Goal: Information Seeking & Learning: Learn about a topic

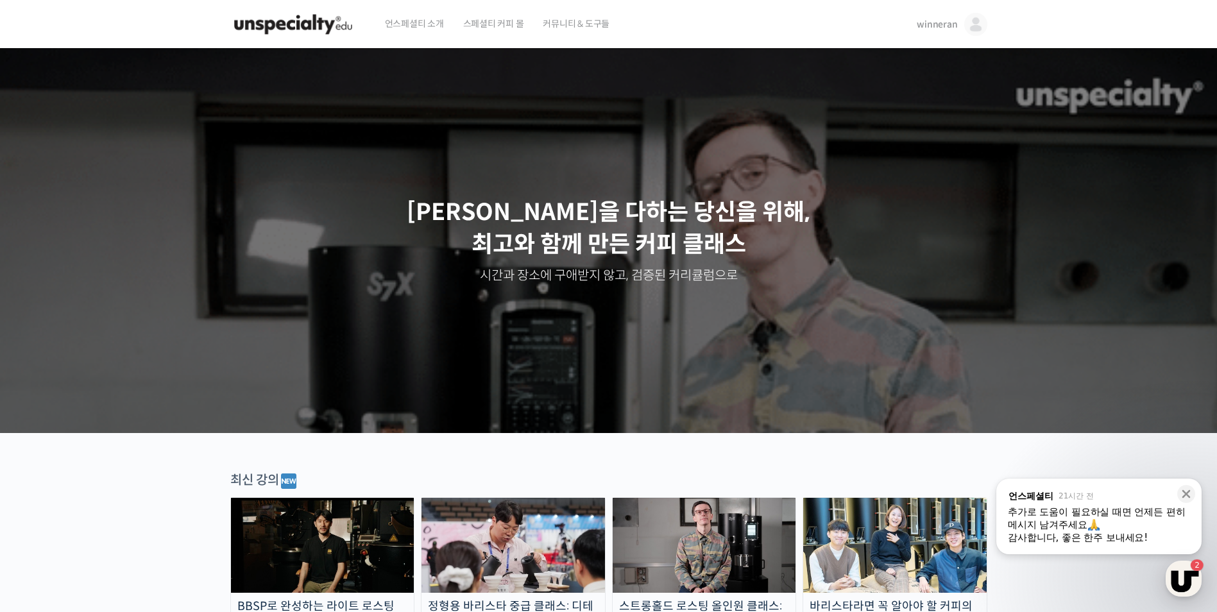
click at [1099, 518] on div "추가로 도움이 필요하실 때면 언제든 편히 메시지 남겨주세요" at bounding box center [1099, 518] width 182 height 26
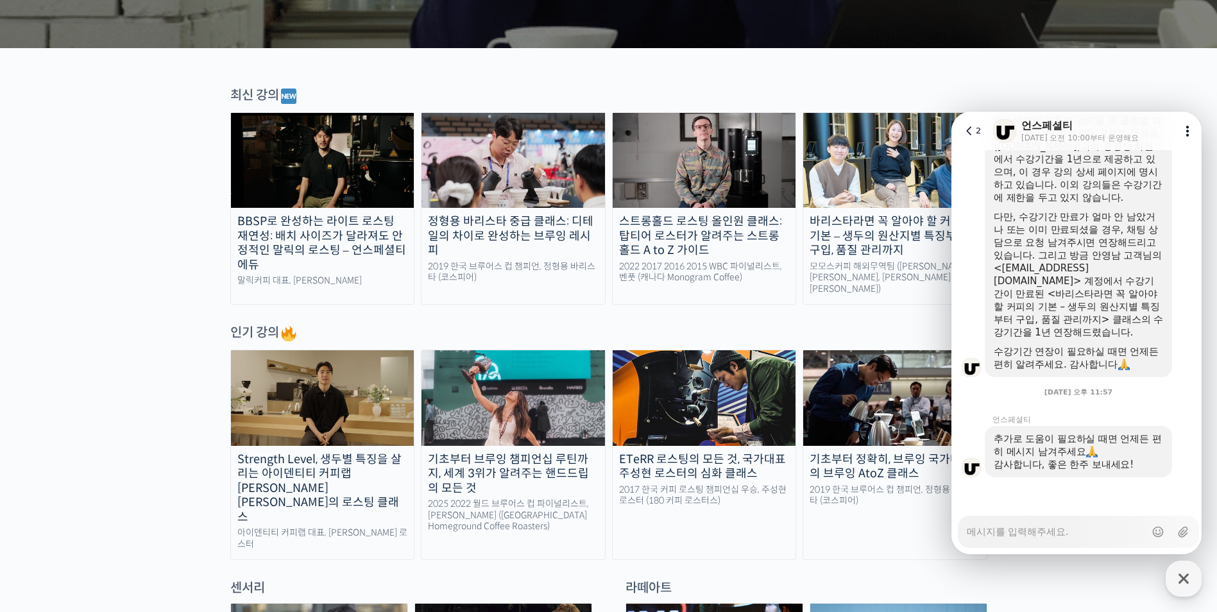
scroll to position [887, 0]
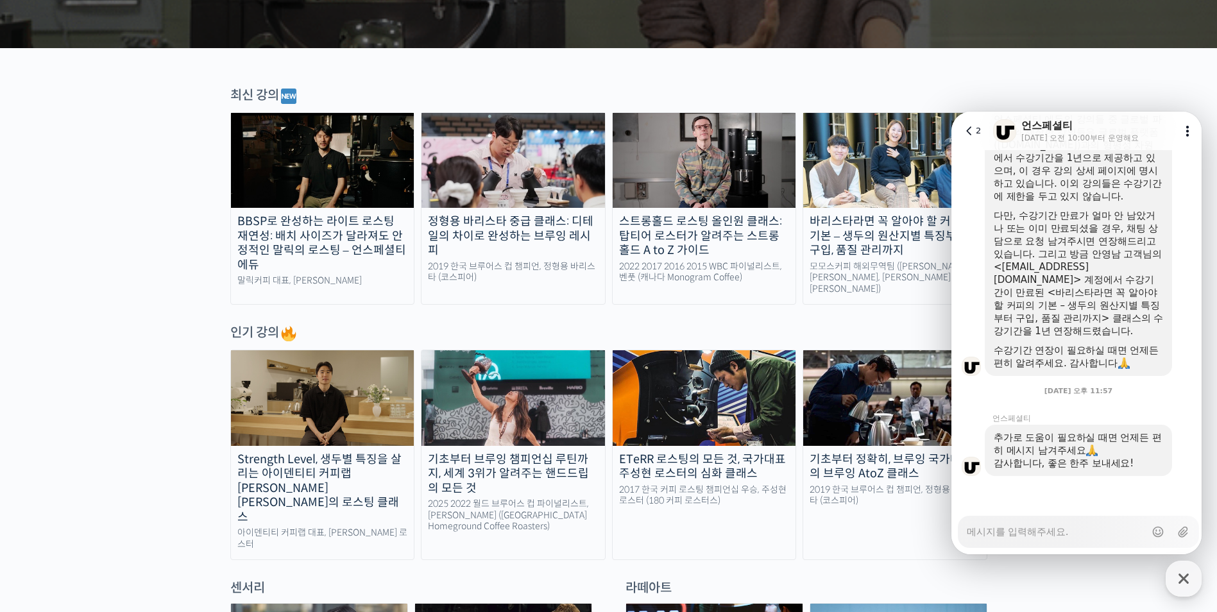
type textarea "x"
click at [876, 183] on img at bounding box center [894, 160] width 183 height 95
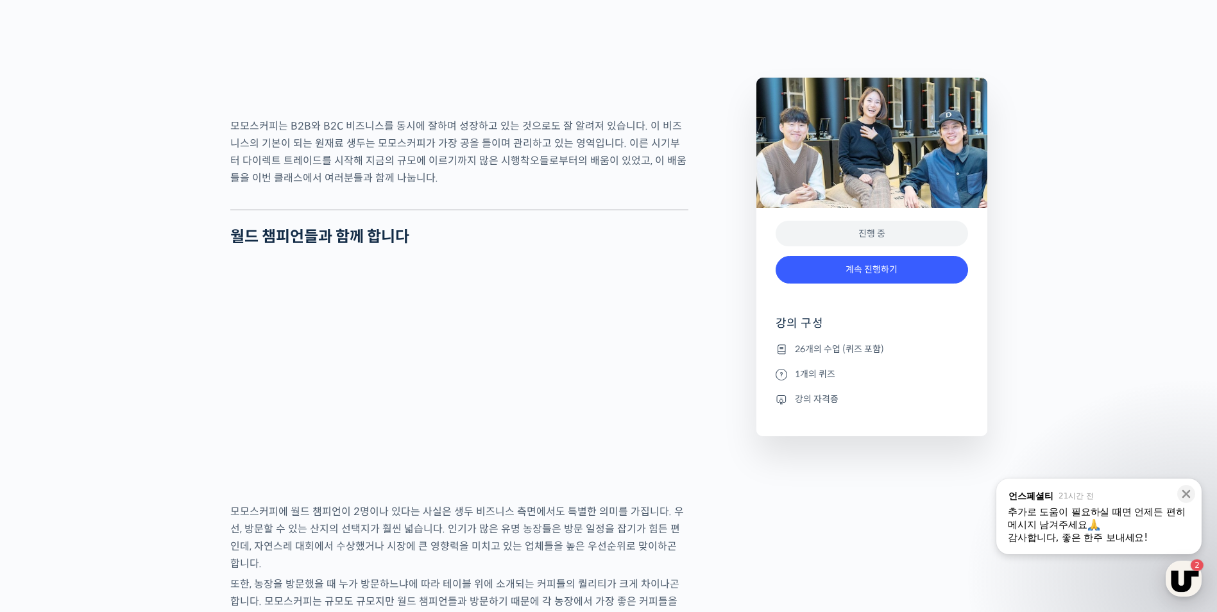
scroll to position [1668, 0]
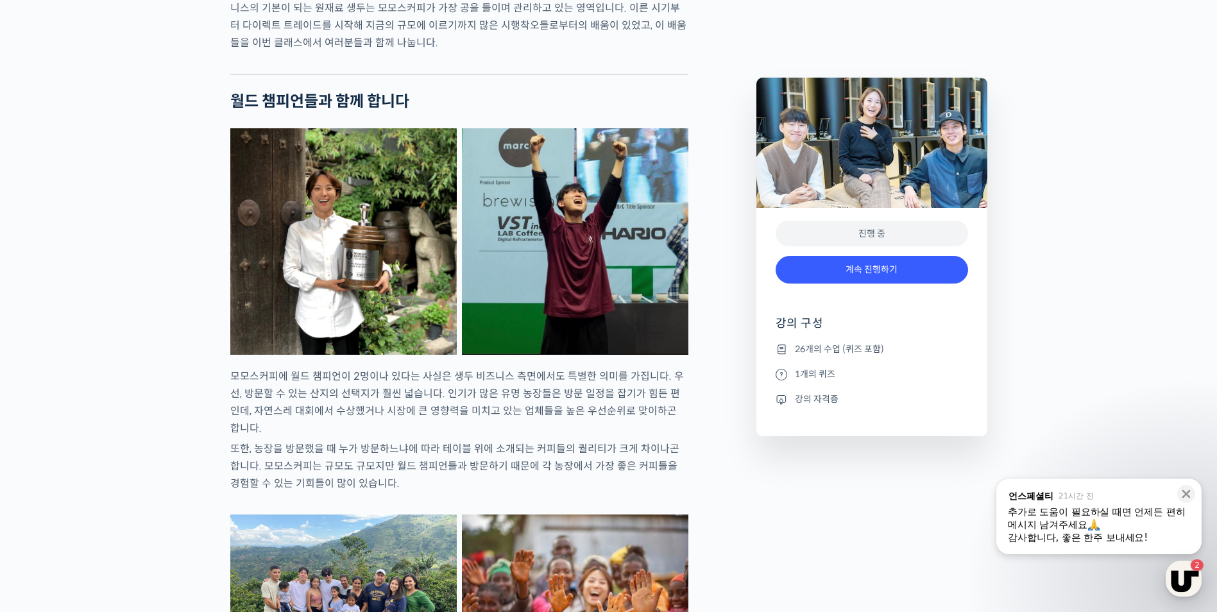
click at [1100, 520] on img at bounding box center [1094, 525] width 12 height 12
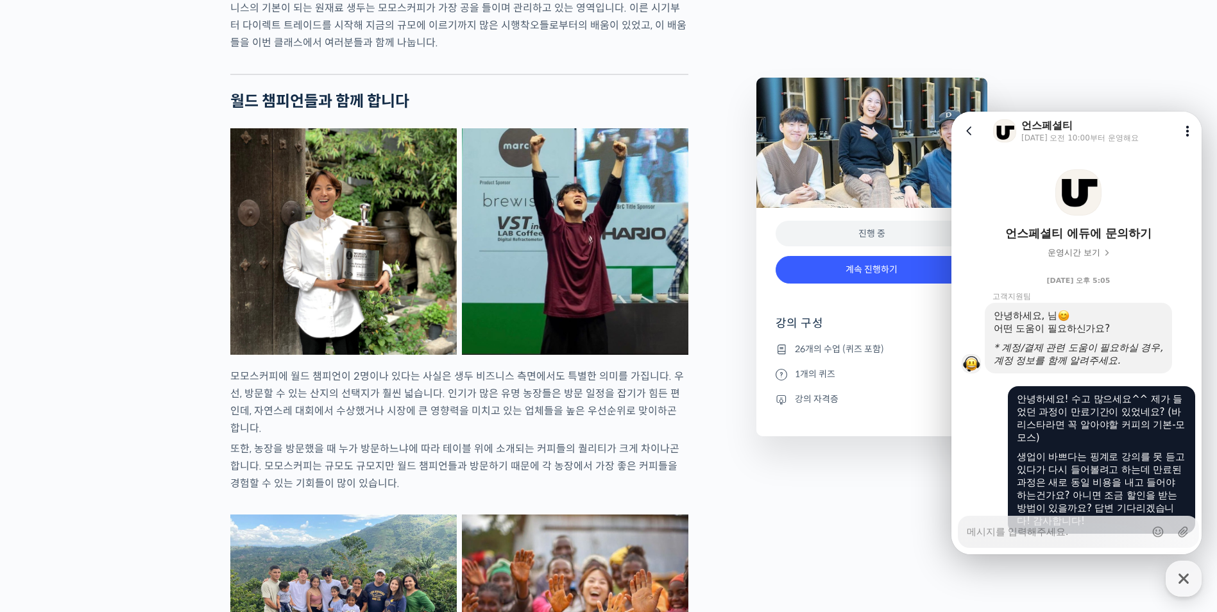
scroll to position [887, 0]
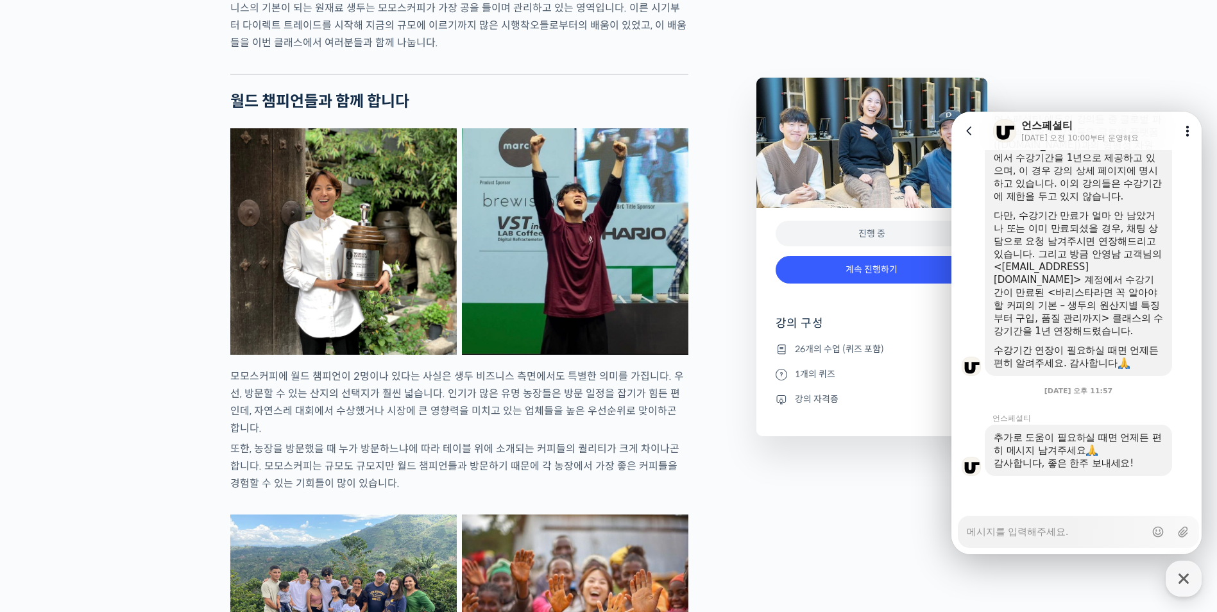
click at [1083, 530] on textarea "Messenger Input Textarea" at bounding box center [1056, 527] width 178 height 22
type textarea "x"
type textarea "r"
type textarea "x"
type textarea "rk"
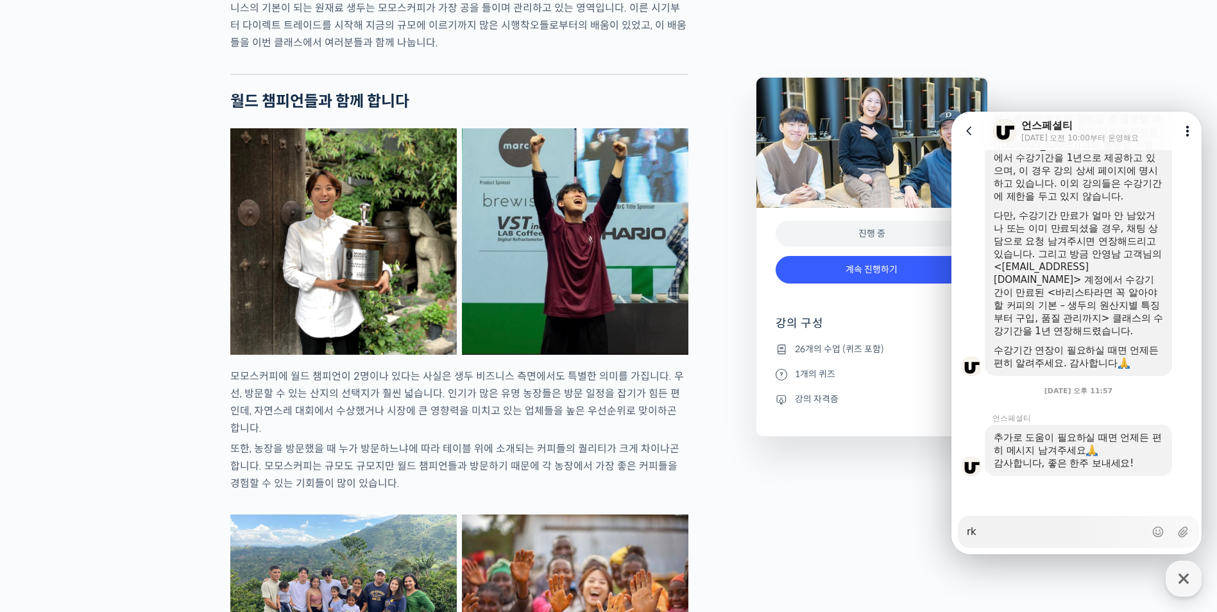
type textarea "x"
type textarea "rka"
type textarea "x"
type textarea "rkat"
type textarea "x"
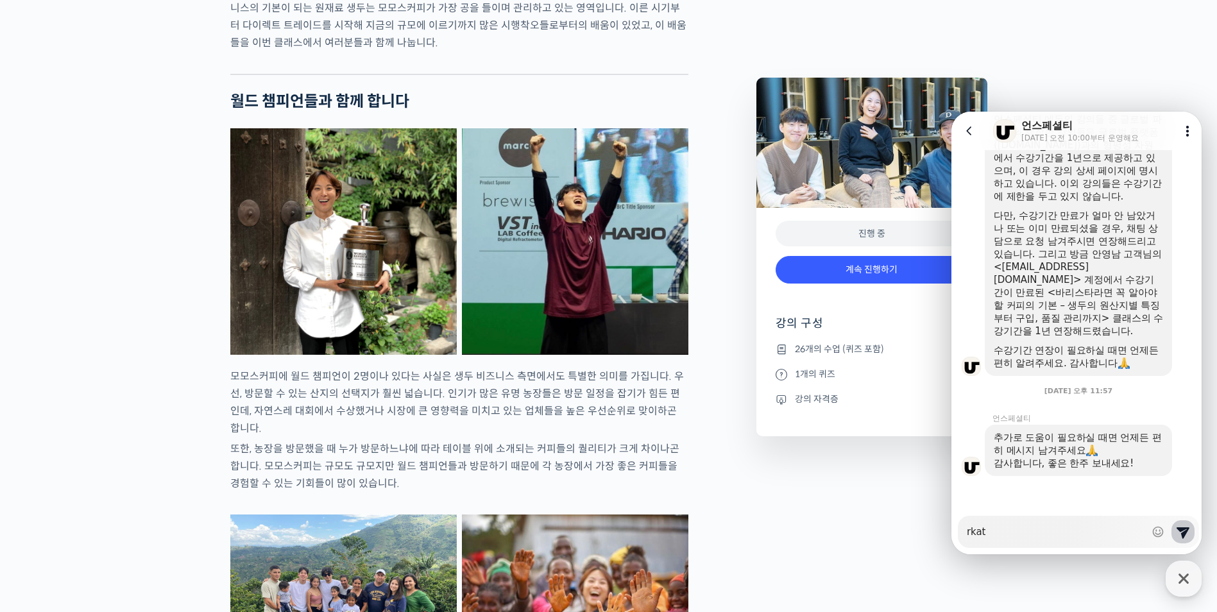
type textarea "rkatk"
type textarea "x"
type textarea "rkat"
type textarea "x"
type textarea "rka"
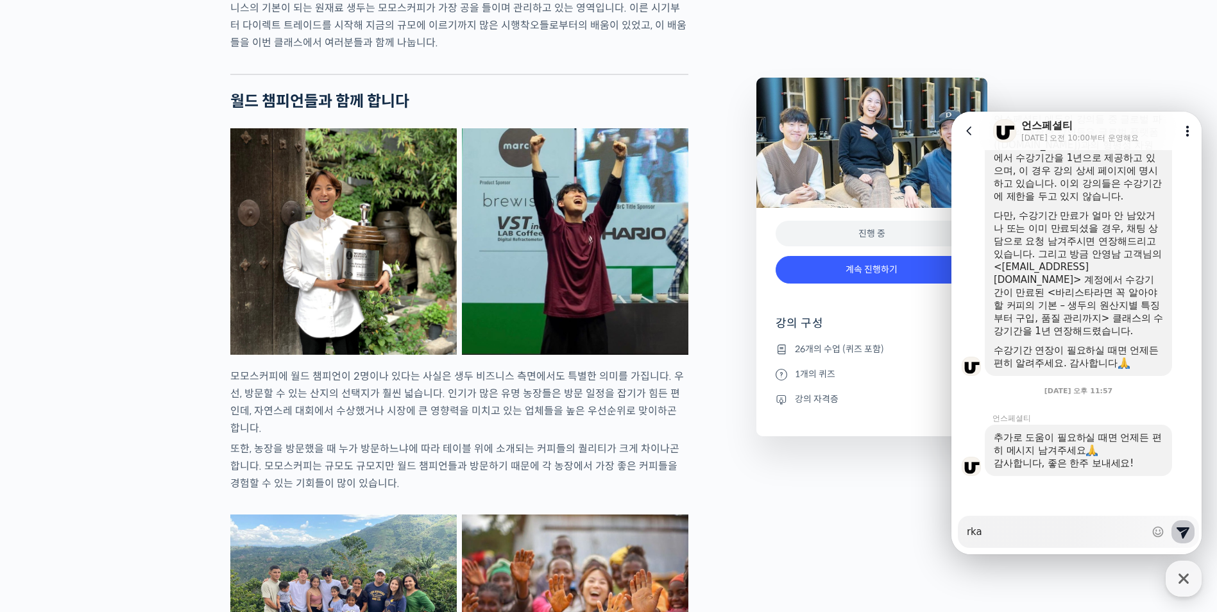
type textarea "x"
type textarea "rk"
type textarea "x"
type textarea "r"
type textarea "x"
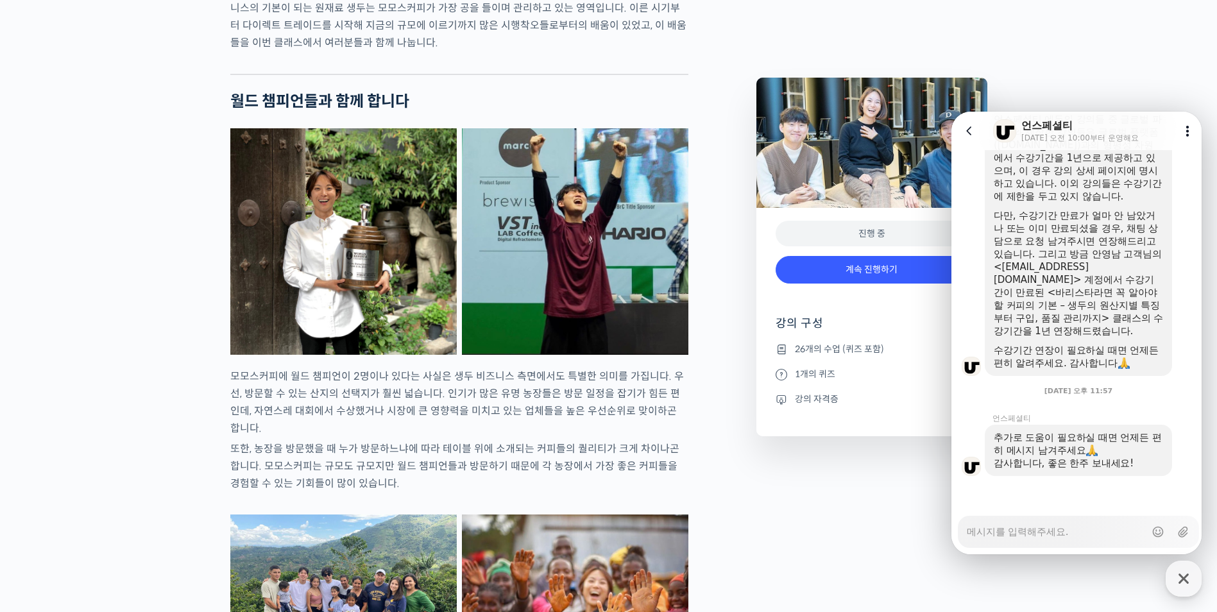
type textarea "x"
type textarea "ㄱ"
type textarea "x"
type textarea "가"
type textarea "x"
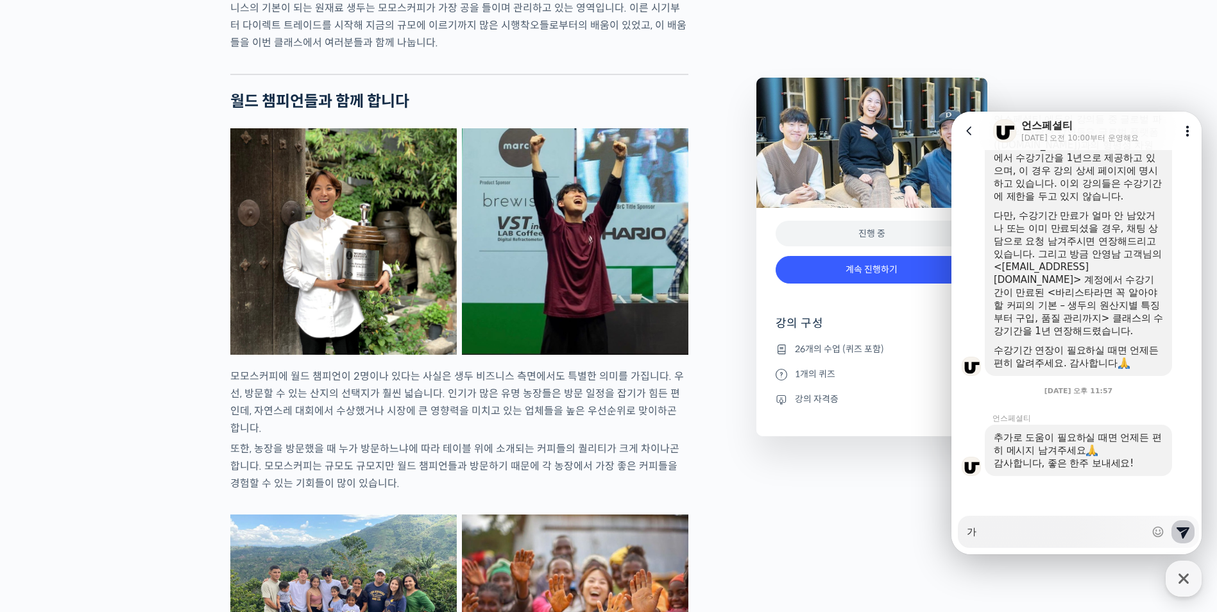
type textarea "감"
type textarea "x"
type textarea "감ㅅ"
type textarea "x"
type textarea "감사"
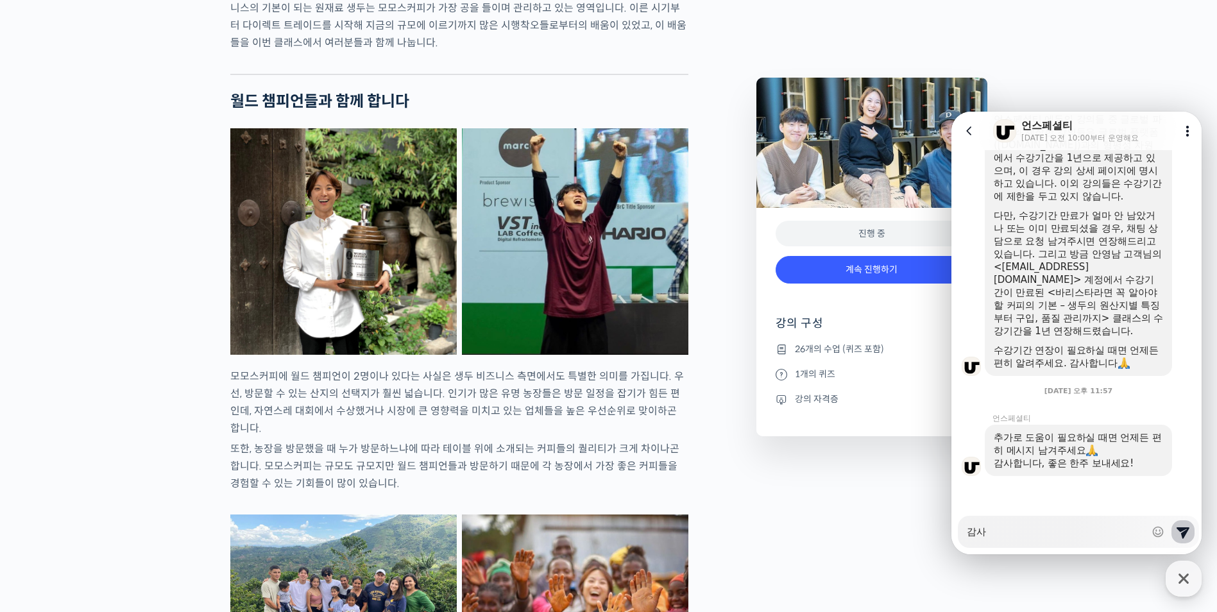
type textarea "x"
type textarea "감샇"
type textarea "x"
type textarea "감사하"
type textarea "x"
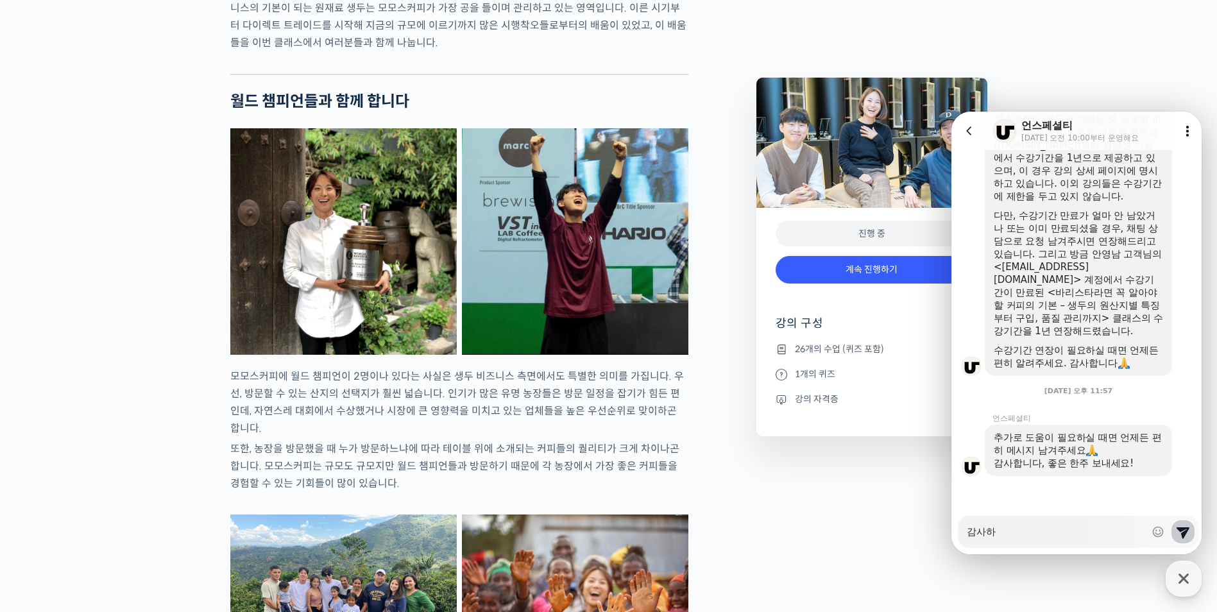
type textarea "감사합"
type textarea "x"
type textarea "감사합ㄴ"
type textarea "x"
type textarea "감사합닏"
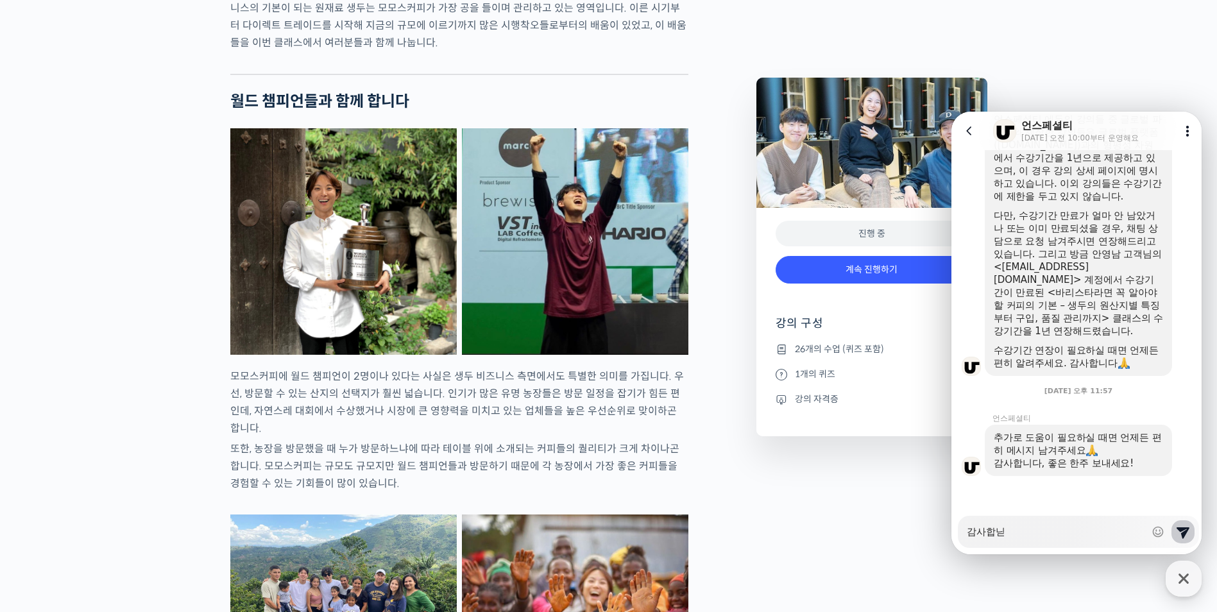
type textarea "x"
type textarea "감사합니다"
type textarea "x"
type textarea "감사합니다!"
type textarea "x"
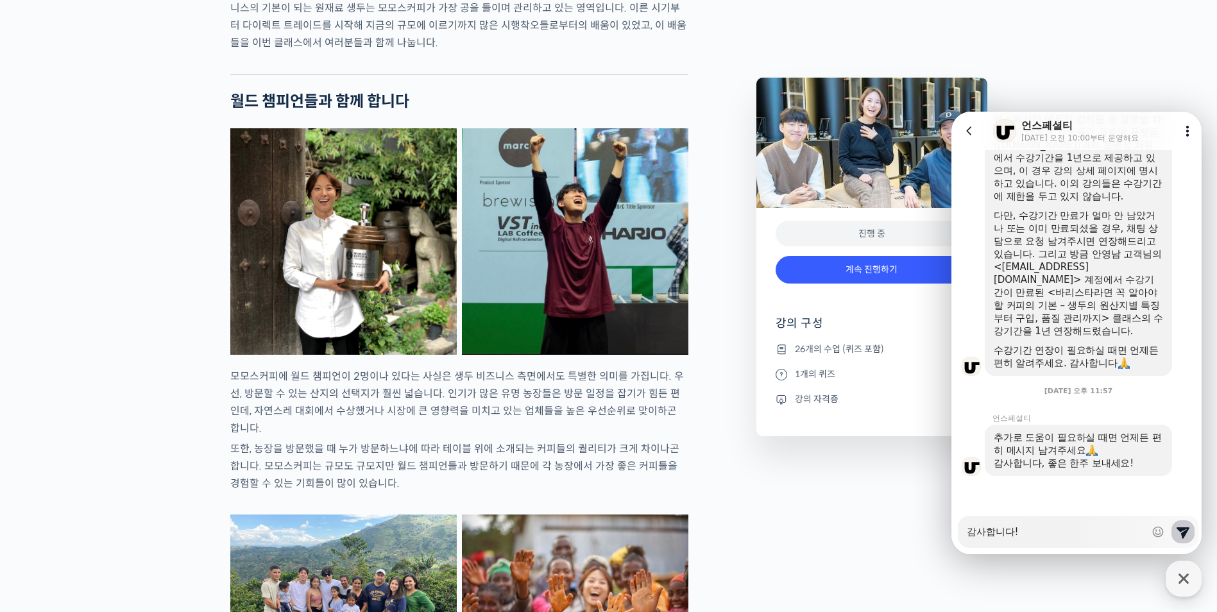
type textarea "감사합니다!"
type textarea "x"
type textarea "감사합니다! 다"
type textarea "x"
type textarea "감사합니다! 답"
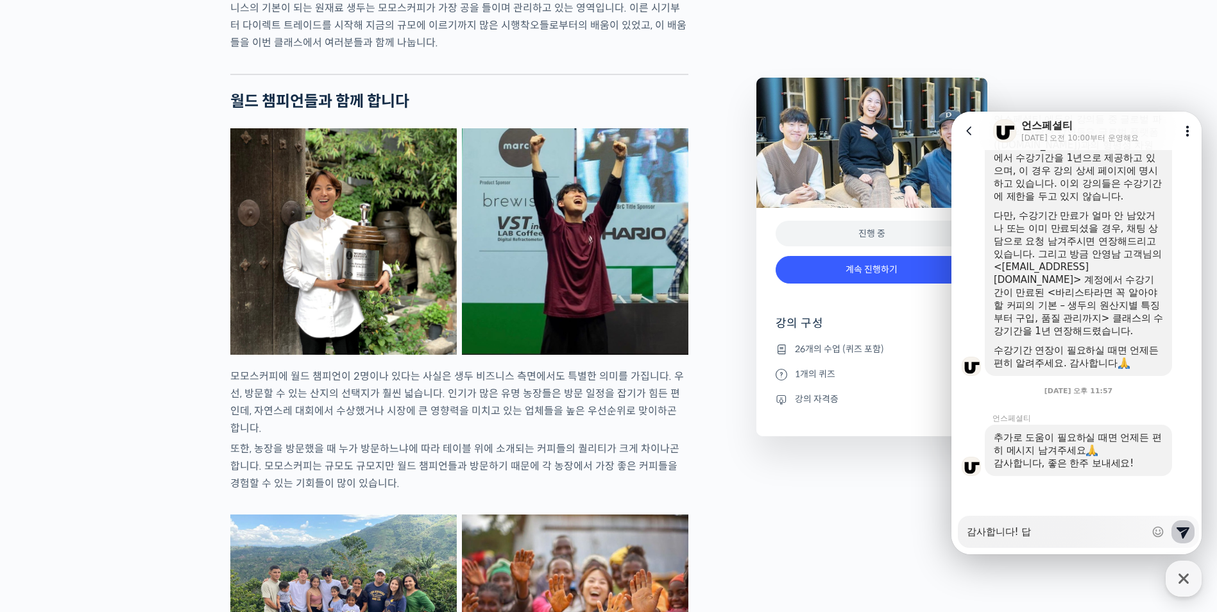
type textarea "x"
type textarea "감사합니다! 답벼"
type textarea "x"
type textarea "감사합니다! 답변"
type textarea "x"
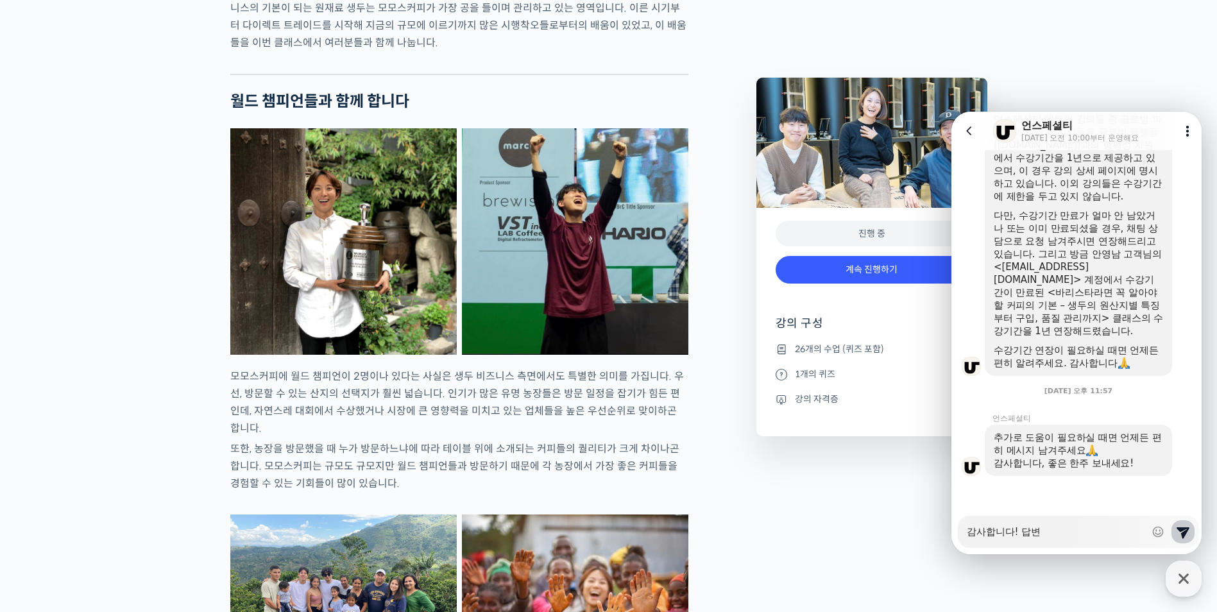
type textarea "감사합니다! 답변"
type textarea "x"
type textarea "감사합니다! 답변 ㅈ"
type textarea "x"
type textarea "감사합니다! 답변 자"
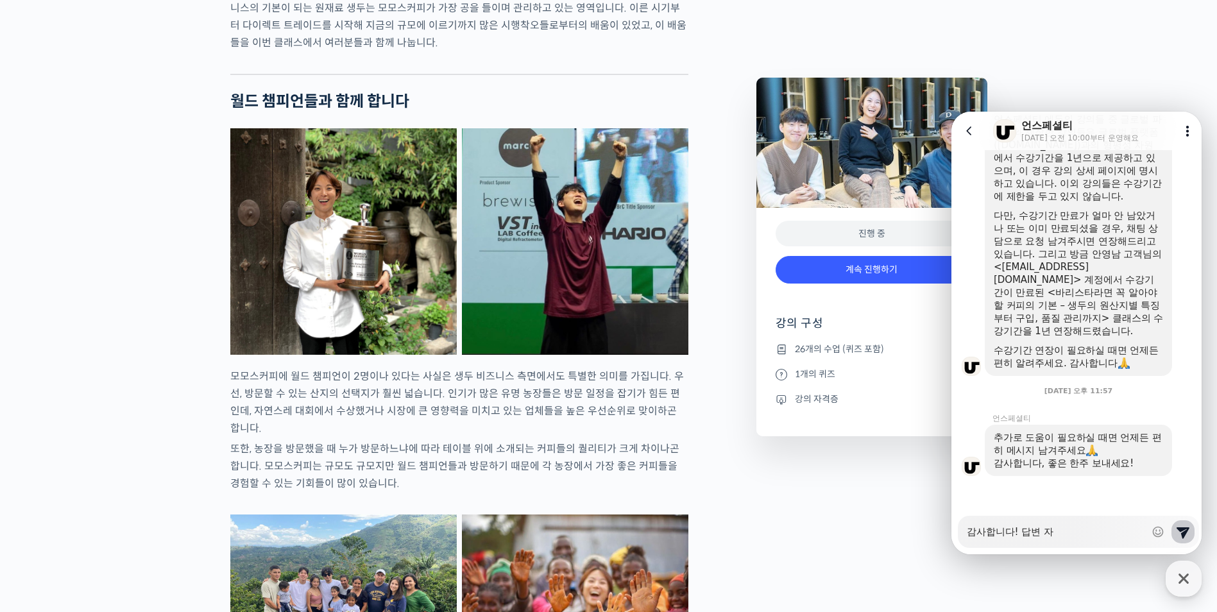
type textarea "x"
type textarea "감사합니다! 답변 잘"
type textarea "x"
type textarea "감사합니다! 답변 잘"
type textarea "x"
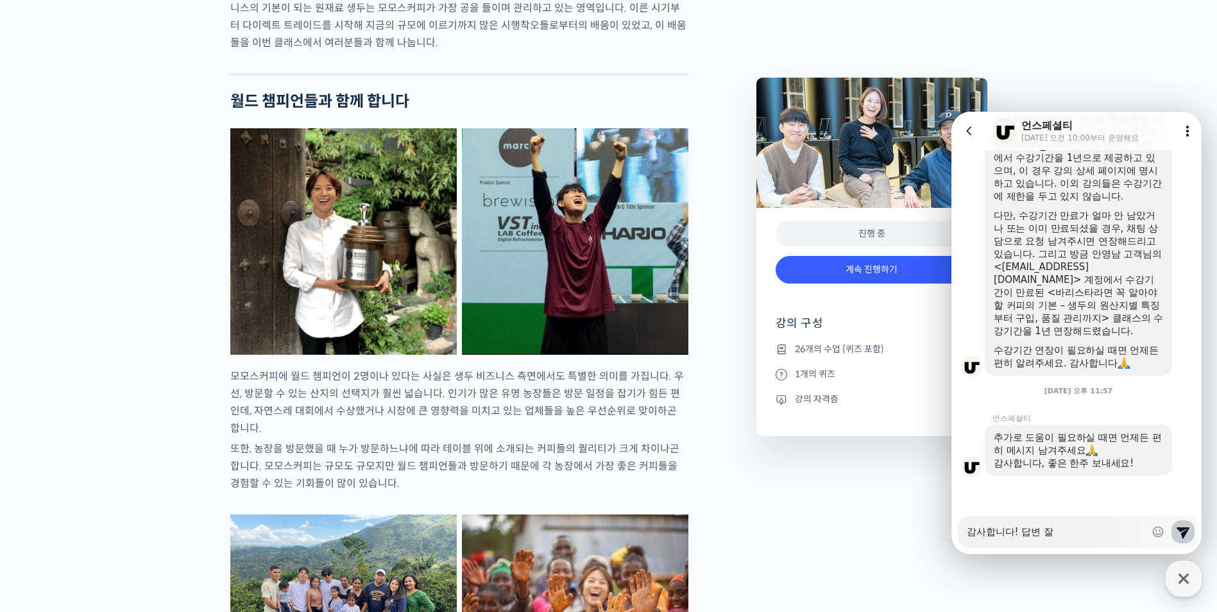
type textarea "감사합니다! 답변 잘 ㅎ"
type textarea "x"
type textarea "감사합니다! 답변 잘 호"
type textarea "x"
type textarea "감사합니다! 답변 잘 화"
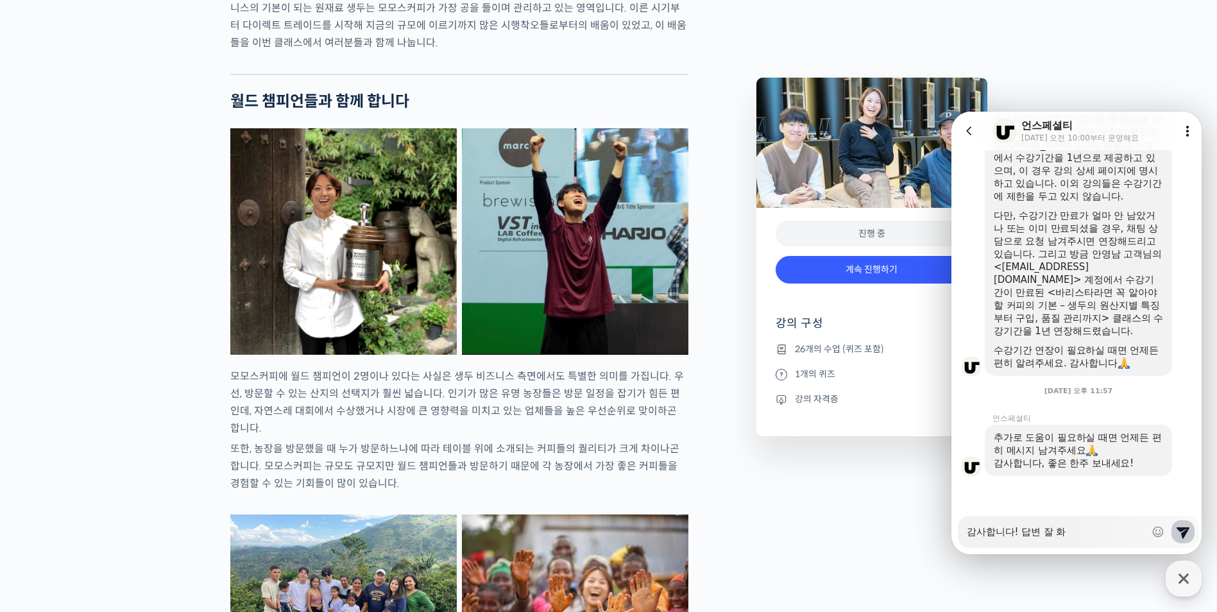
type textarea "x"
type textarea "감사합니다! 답변 잘 확"
type textarea "x"
type textarea "감사합니다! 답변 잘 화기"
type textarea "x"
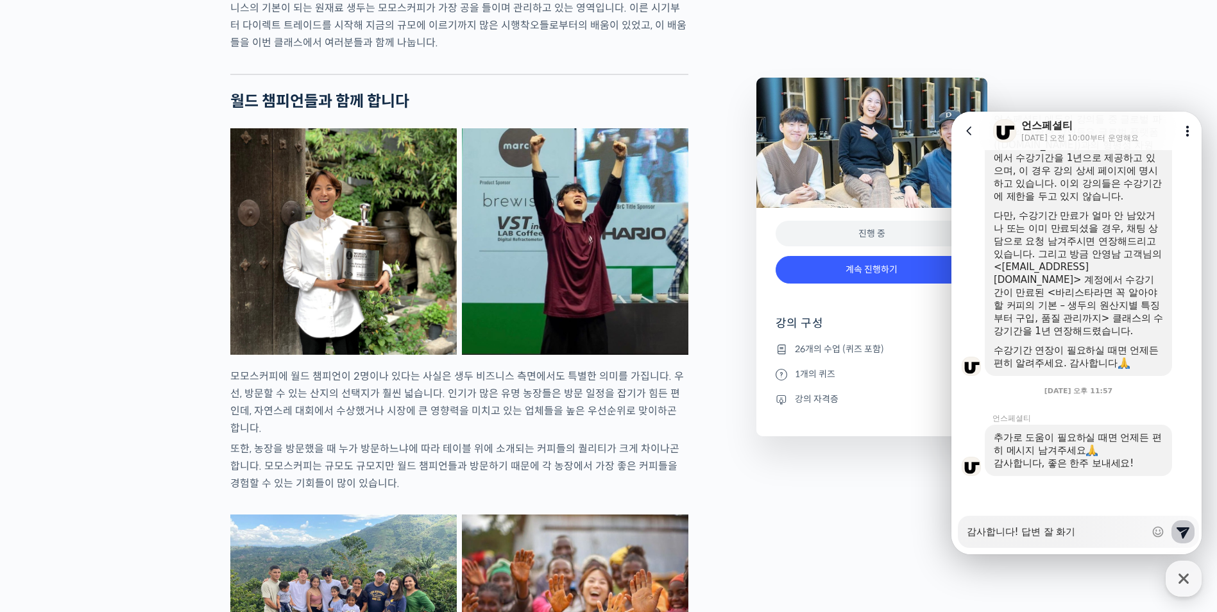
type textarea "감사합니다! 답변 잘 화깅"
type textarea "x"
type textarea "감사합니다! 답변 잘 화깅ㄴ"
type textarea "x"
type textarea "감사합니다! 답변 잘 화깅"
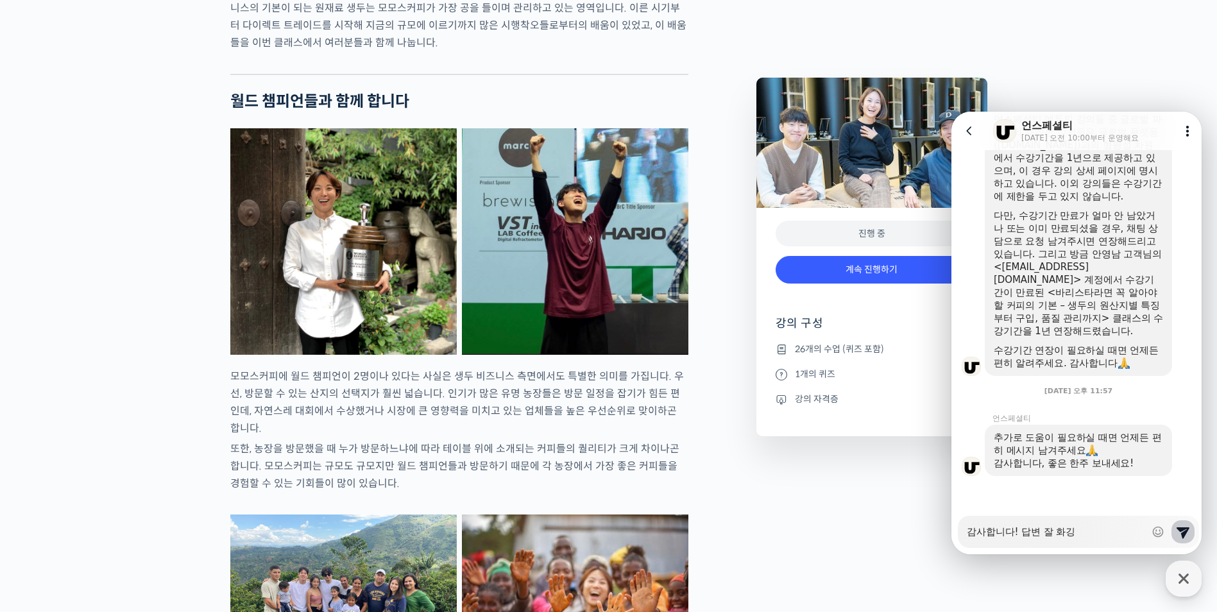
type textarea "x"
type textarea "감사합니다! 답변 잘 화"
type textarea "x"
type textarea "감사합니다! 답변 잘"
type textarea "x"
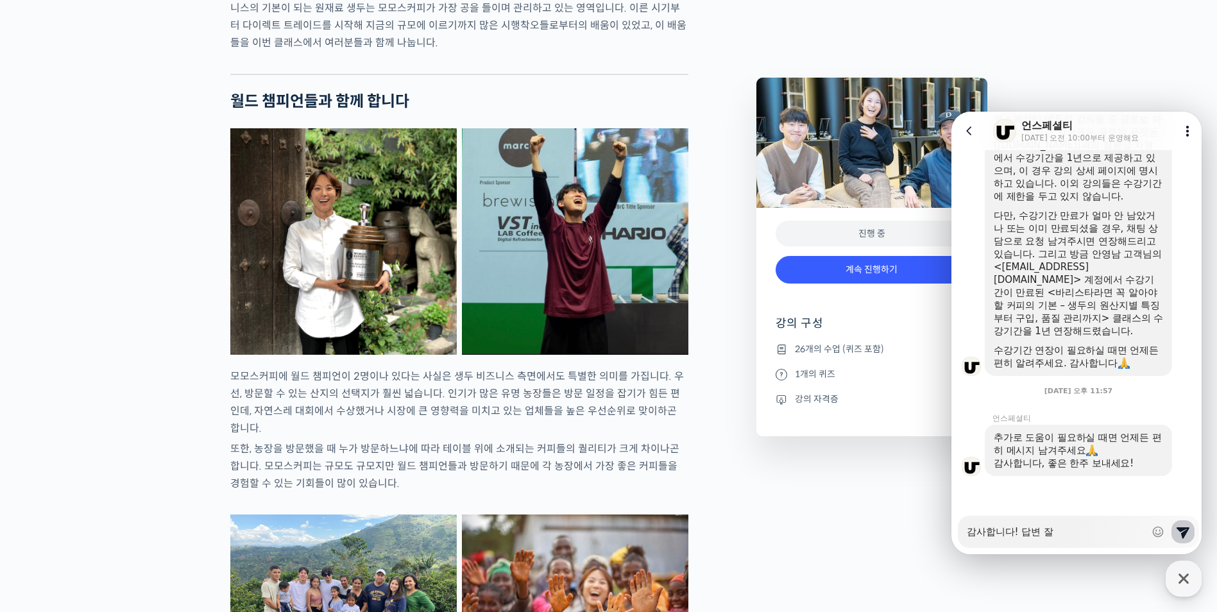
type textarea "감사합니다! 답변 잘 ㅎ"
type textarea "x"
type textarea "감사합니다! 답변 잘 호"
type textarea "x"
type textarea "감사합니다! 답변 잘 화"
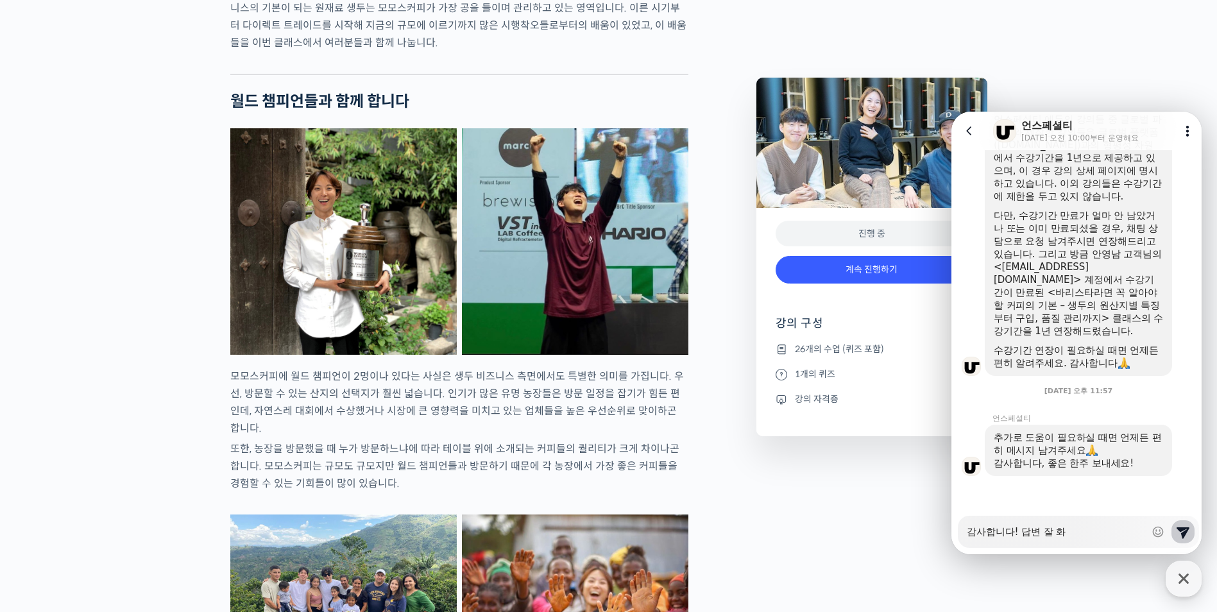
type textarea "x"
type textarea "감사합니다! 답변 잘 확"
type textarea "x"
type textarea "감사합니다! 답변 잘 확이"
type textarea "x"
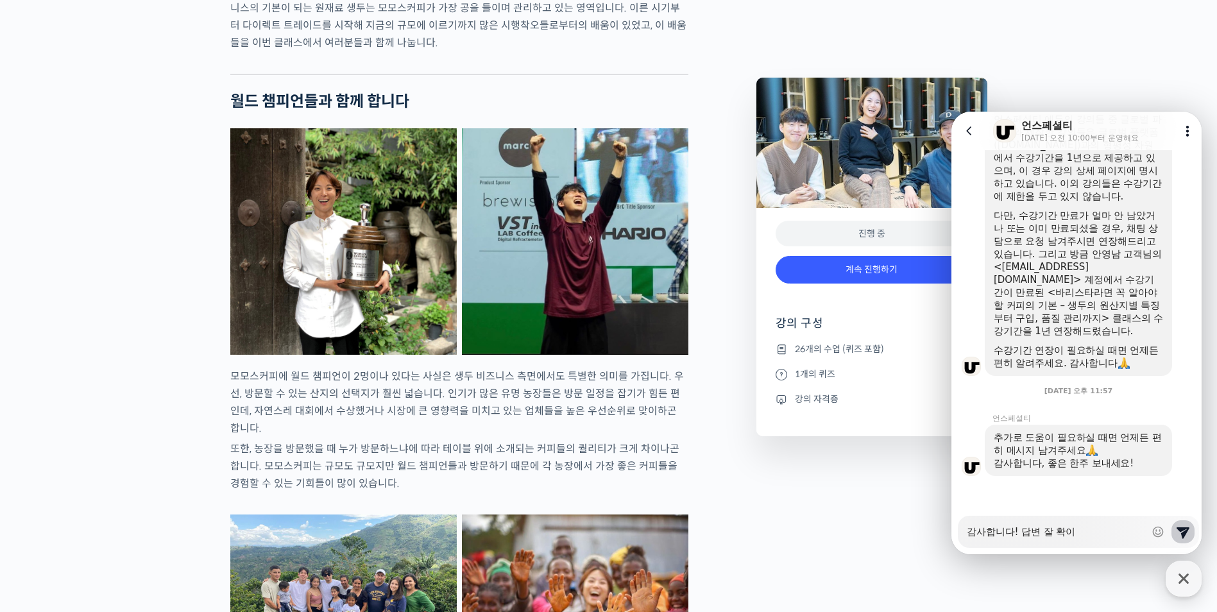
type textarea "감사합니다! 답변 잘 확인"
type textarea "x"
type textarea "감사합니다! 답변 잘 확읺"
type textarea "x"
type textarea "감사합니다! 답변 잘 확인하"
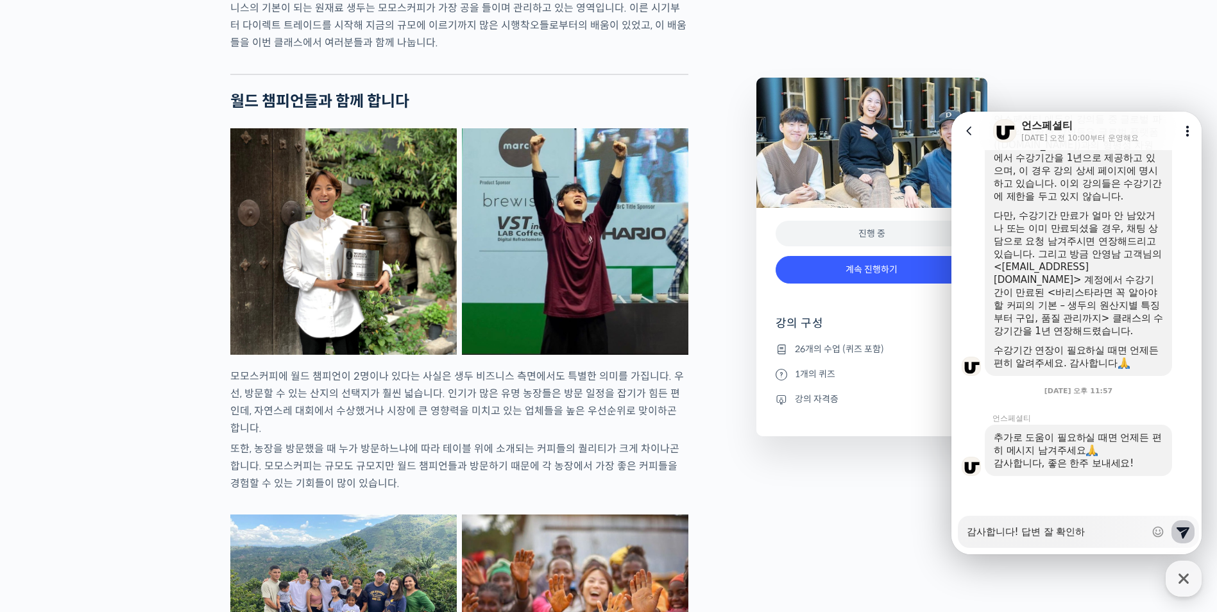
type textarea "x"
type textarea "감사합니다! 답변 잘 확인항"
type textarea "x"
type textarea "감사합니다! 답변 잘 확인하여"
type textarea "x"
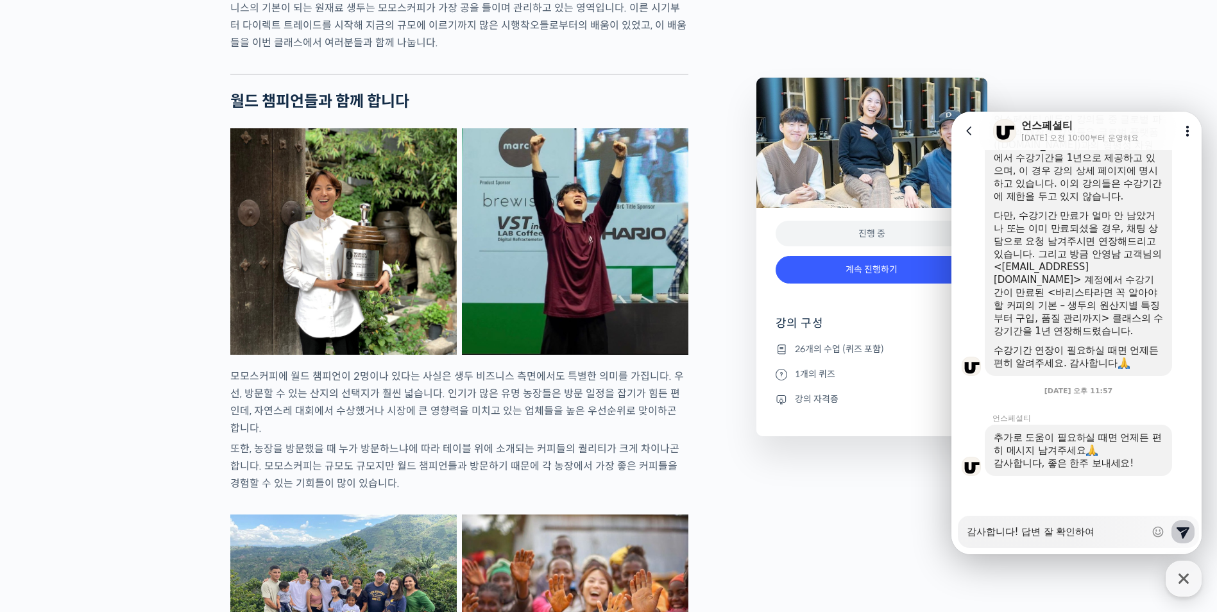
type textarea "감사합니다! 답변 잘 확인하였"
type textarea "x"
type textarea "감사합니다! 답변 잘 확인하였ㅅ"
type textarea "x"
type textarea "감사합니다! 답변 잘 확인하였스"
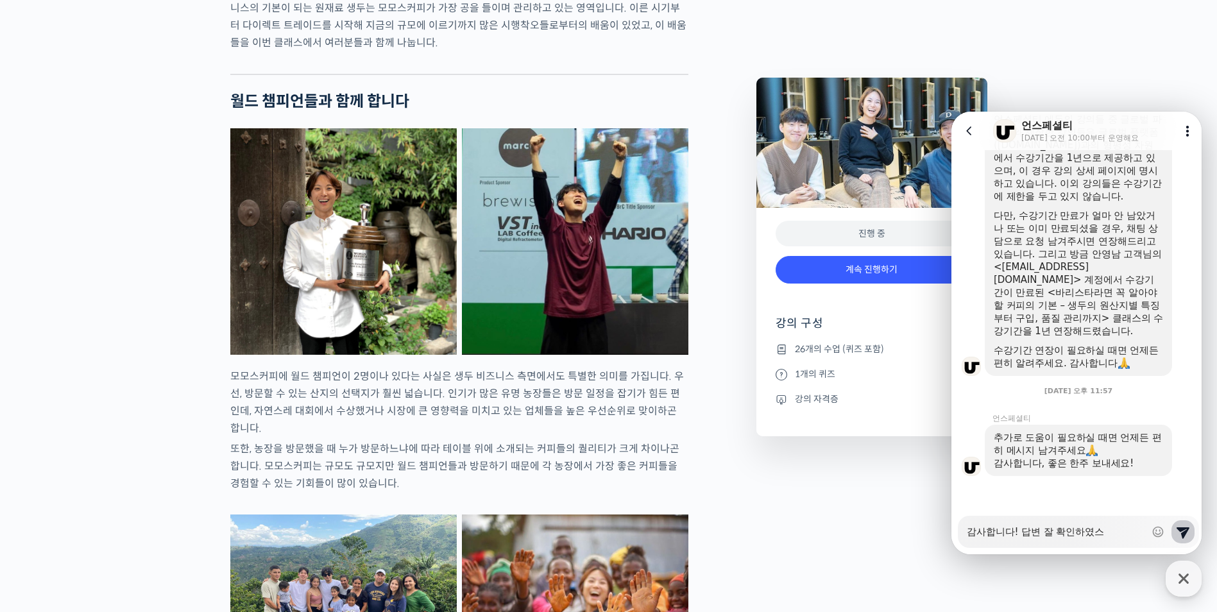
type textarea "x"
type textarea "감사합니다! 답변 잘 확인하였습"
type textarea "x"
type textarea "감사합니다! 답변 잘 확인하였습ㄴ"
type textarea "x"
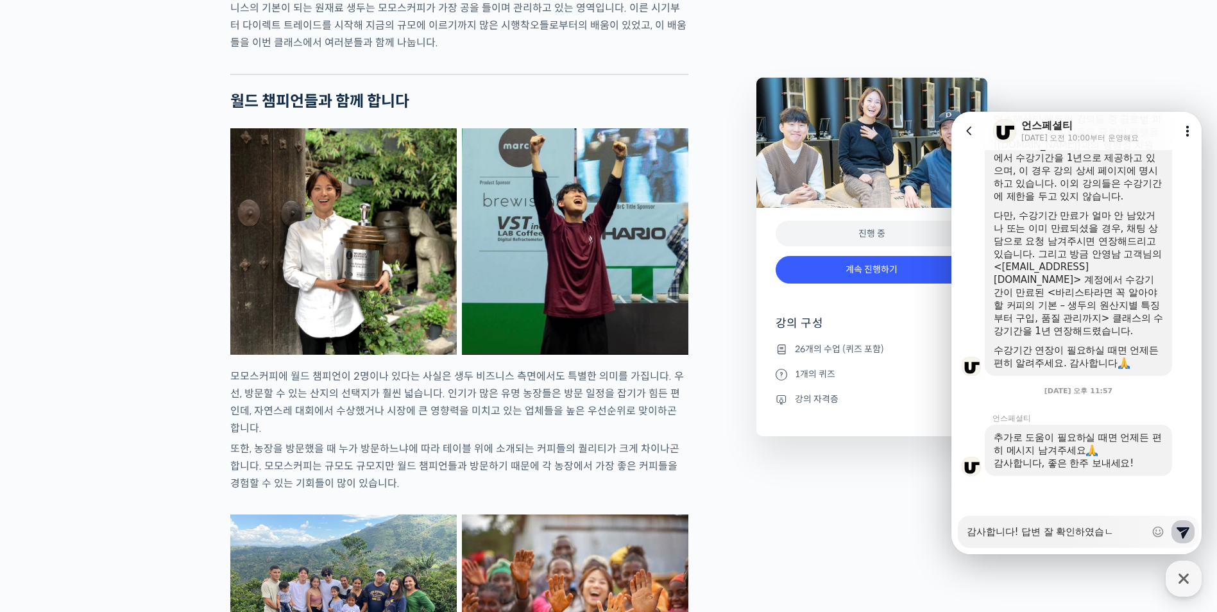
type textarea "감사합니다! 답변 잘 확인하였습니"
type textarea "x"
type textarea "감사합니다! 답변 잘 확인하였습닏"
type textarea "x"
type textarea "감사합니다! 답변 잘 확인하였습니다"
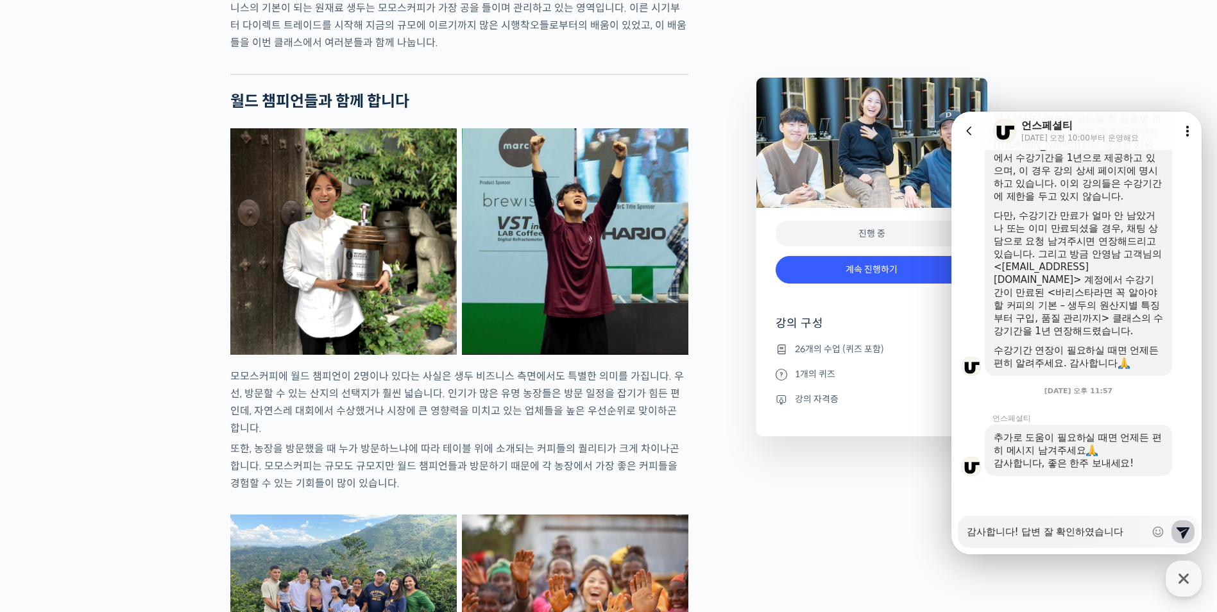
type textarea "x"
type textarea "감사합니다! 답변 잘 확인하였습니다^"
type textarea "x"
type textarea "감사합니다! 답변 잘 확인하였습니다^^"
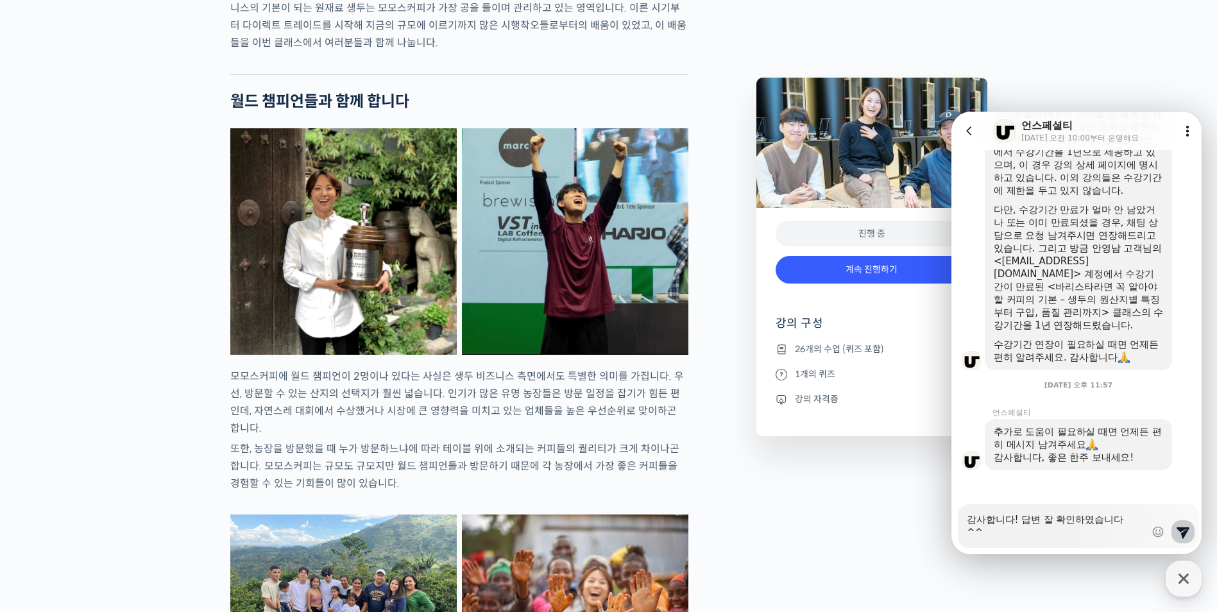
type textarea "x"
type textarea "감사합니다! 답변 잘 확인하였습니다^^"
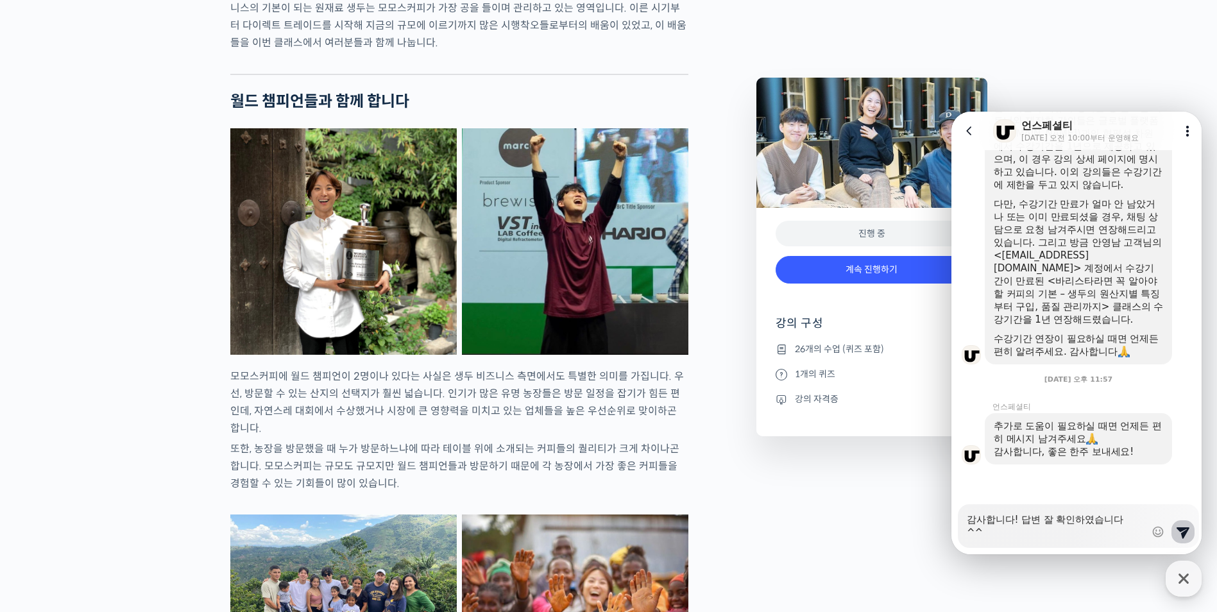
type textarea "x"
type textarea "감사합니다! 답변 잘 확인하였습니다^^ ㅇ"
type textarea "x"
type textarea "감사합니다! 답변 잘 확인하였습니다^^ 아"
type textarea "x"
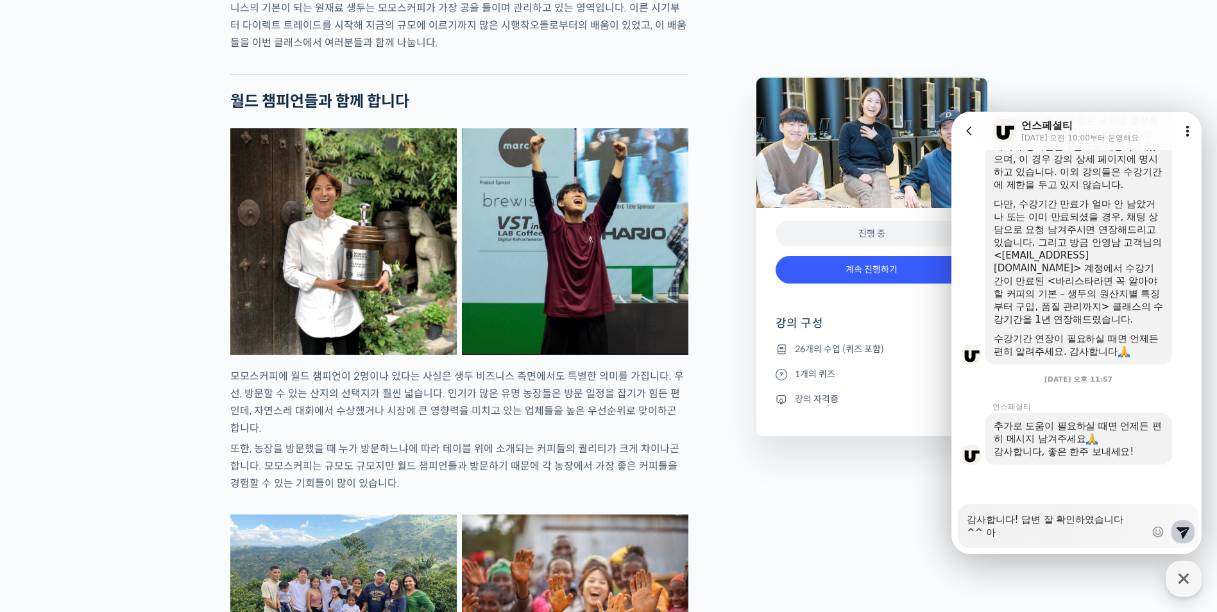
type textarea "감사합니다! 답변 잘 확인하였습니다^^ 앞"
type textarea "x"
type textarea "감사합니다! 답변 잘 확인하였습니다^^ 앞ㅇ"
type textarea "x"
type textarea "감사합니다! 답변 잘 확인하였습니다^^ 앞으"
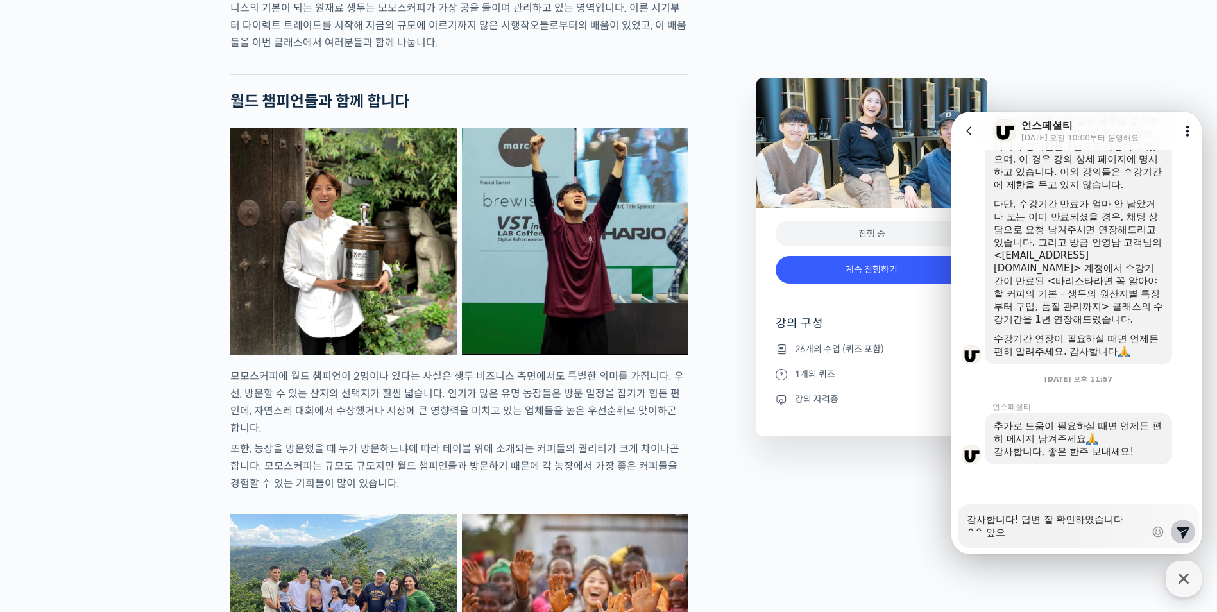
type textarea "x"
type textarea "감사합니다! 답변 잘 확인하였습니다^^ 앞을"
type textarea "x"
type textarea "감사합니다! 답변 잘 확인하였습니다^^ 앞으로"
type textarea "x"
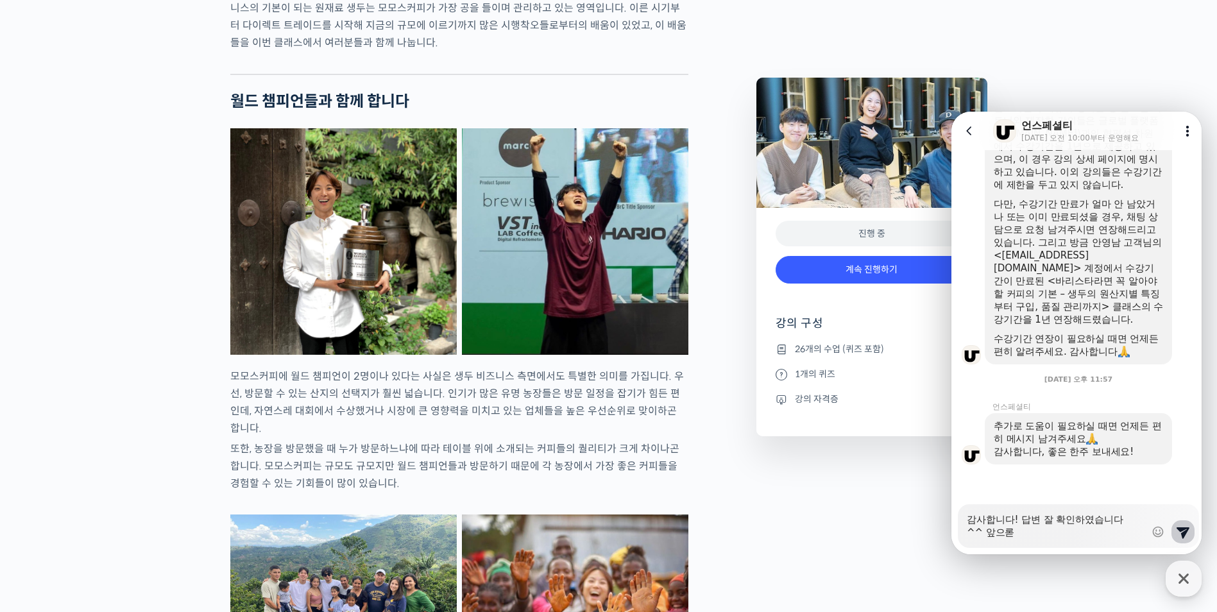
type textarea "감사합니다! 답변 잘 확인하였습니다^^ 앞으로도"
type textarea "x"
type textarea "감사합니다! 답변 잘 확인하였습니다^^ 앞으로도"
type textarea "x"
type textarea "감사합니다! 답변 잘 확인하였습니다^^ 앞으로도 ㄷ"
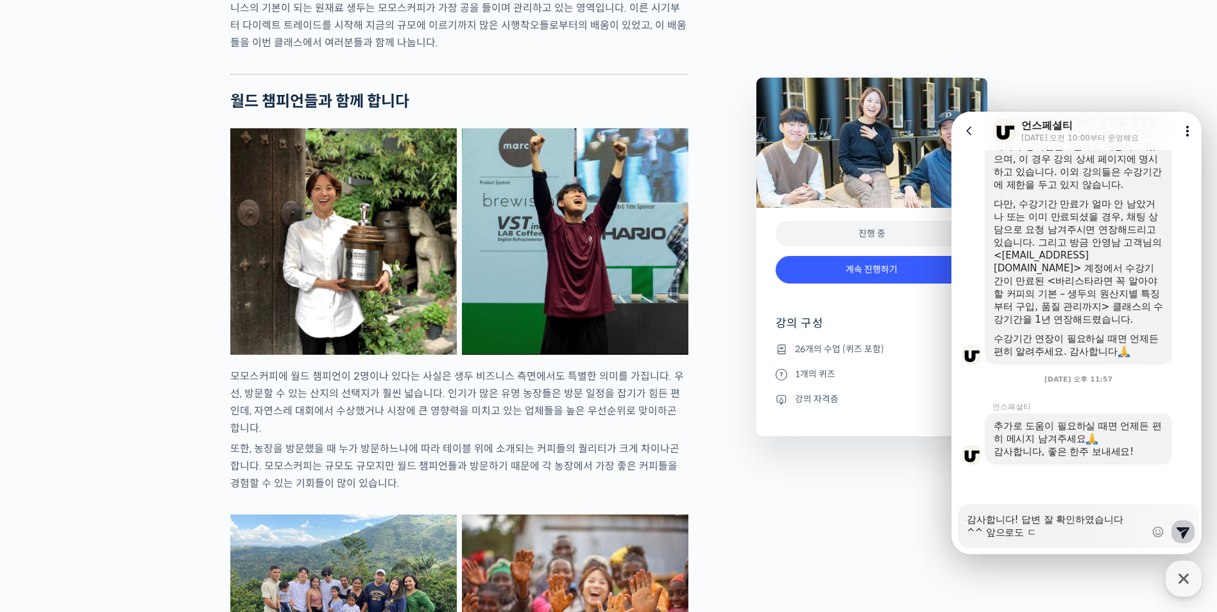
type textarea "x"
type textarea "감사합니다! 답변 잘 확인하였습니다^^ 앞으로도 더"
type textarea "x"
type textarea "감사합니다! 답변 잘 확인하였습니다^^ 앞으로도 덩"
type textarea "x"
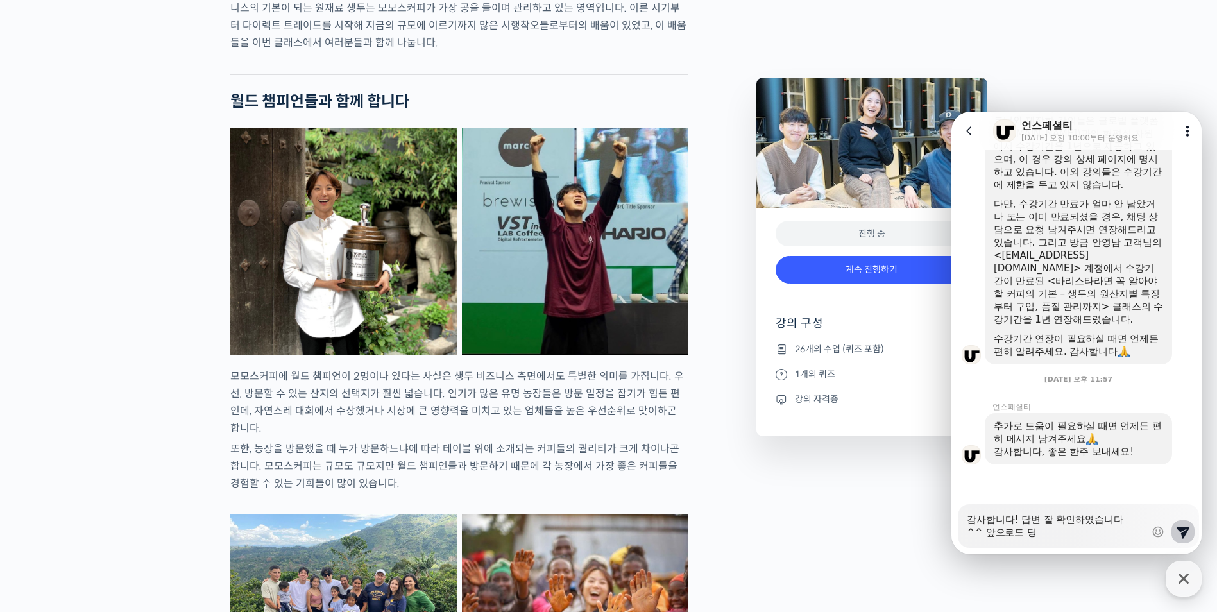
type textarea "감사합니다! 답변 잘 확인하였습니다^^ 앞으로도 더우"
type textarea "x"
type textarea "감사합니다! 답변 잘 확인하였습니다^^ 앞으로도 더욱"
type textarea "x"
type textarea "감사합니다! 답변 잘 확인하였습니다^^ 앞으로도 더욱 ㅈ"
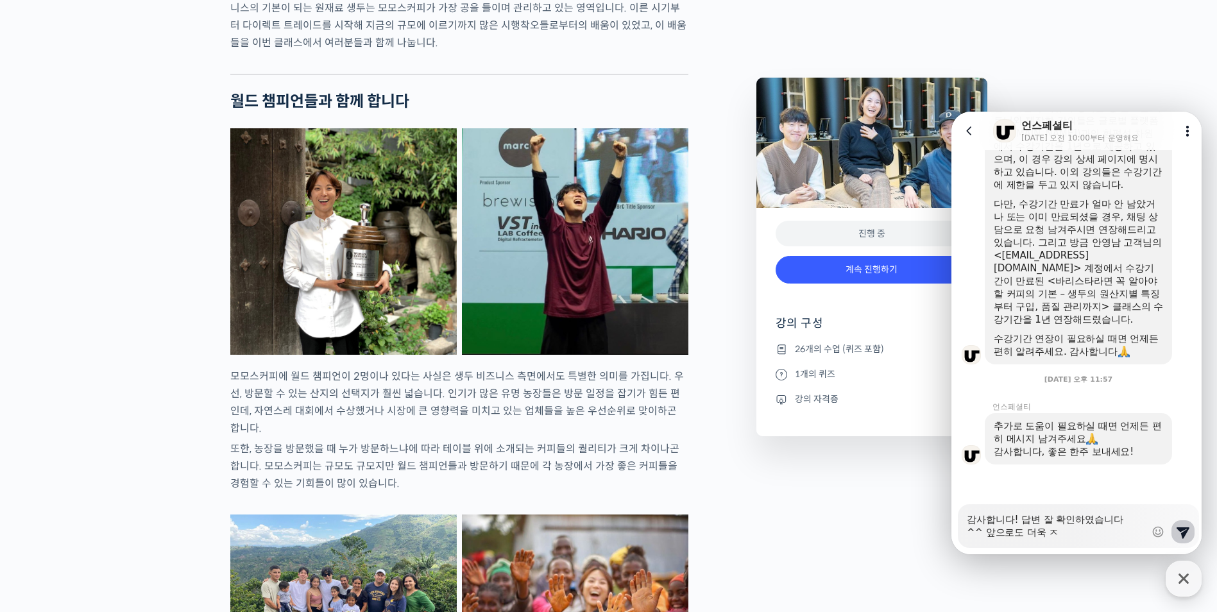
type textarea "x"
type textarea "감사합니다! 답변 잘 확인하였습니다^^ 앞으로도 더욱 조"
type textarea "x"
type textarea "감사합니다! 답변 잘 확인하였습니다^^ 앞으로도 더욱 좋"
type textarea "x"
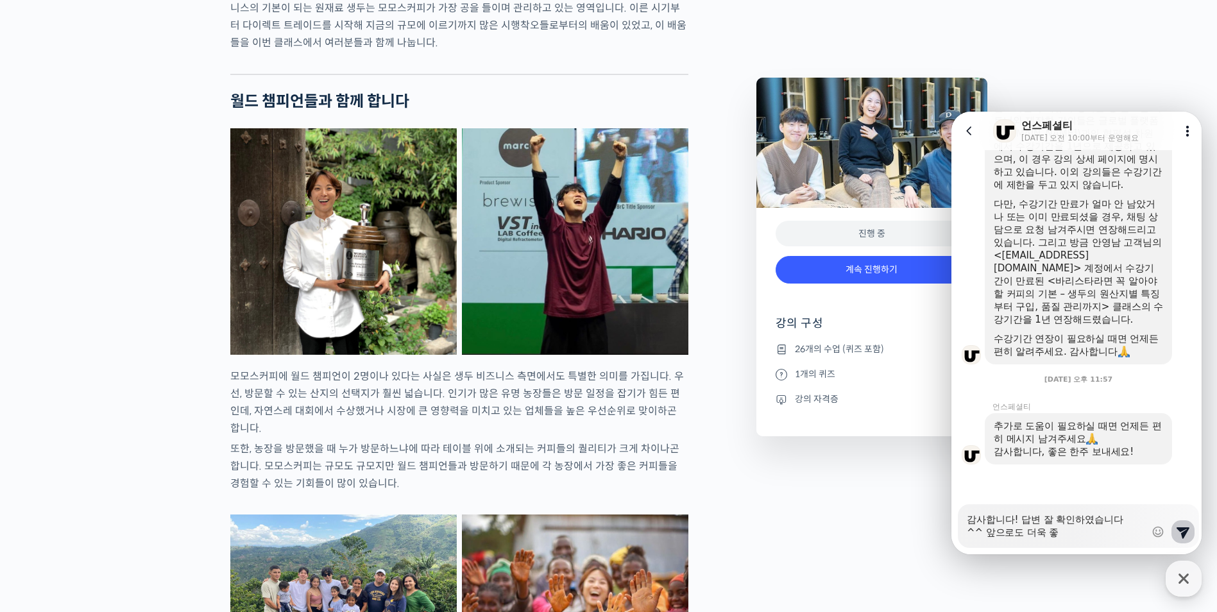
type textarea "감사합니다! 답변 잘 확인하였습니다^^ 앞으로도 더욱 좋ㅇ"
type textarea "x"
type textarea "감사합니다! 답변 잘 확인하였습니다^^ 앞으로도 더욱 좋으"
type textarea "x"
type textarea "감사합니다! 답변 잘 확인하였습니다^^ 앞으로도 더욱 좋은"
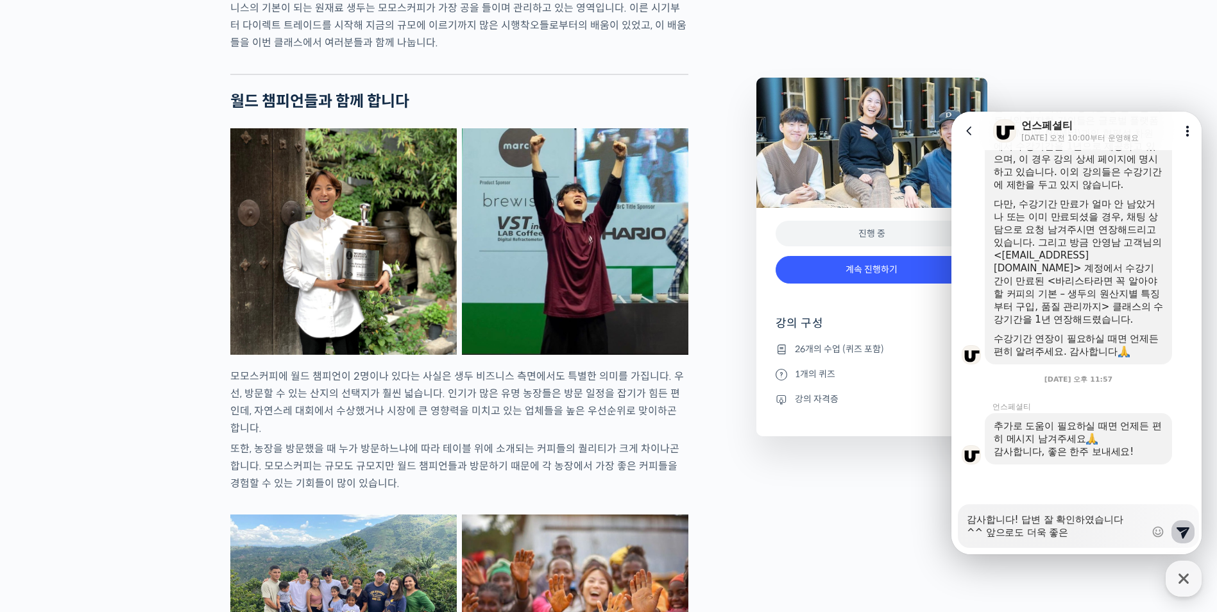
type textarea "x"
type textarea "감사합니다! 답변 잘 확인하였습니다^^ 앞으로도 더욱 좋은"
type textarea "x"
type textarea "감사합니다! 답변 잘 확인하였습니다^^ 앞으로도 더욱 좋은 ㄱ"
type textarea "x"
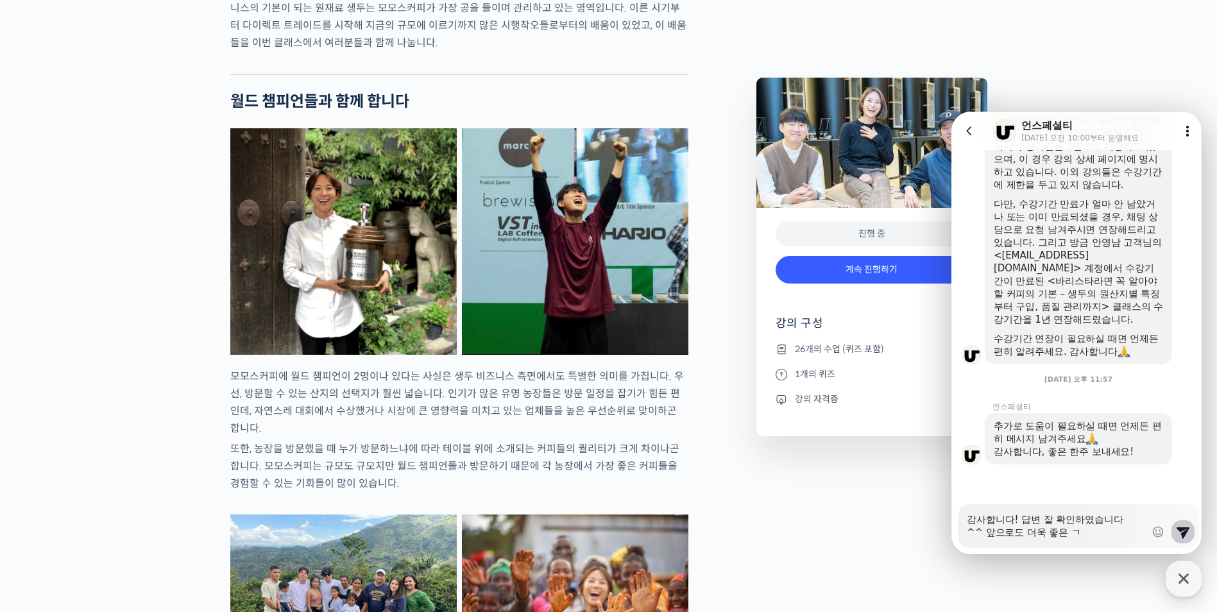
type textarea "감사합니다! 답변 잘 확인하였습니다^^ 앞으로도 더욱 좋은 가"
type textarea "x"
type textarea "감사합니다! 답변 잘 확인하였습니다^^ 앞으로도 더욱 좋은 강"
type textarea "x"
type textarea "감사합니다! 답변 잘 확인하였습니다^^ 앞으로도 더욱 좋은 강이"
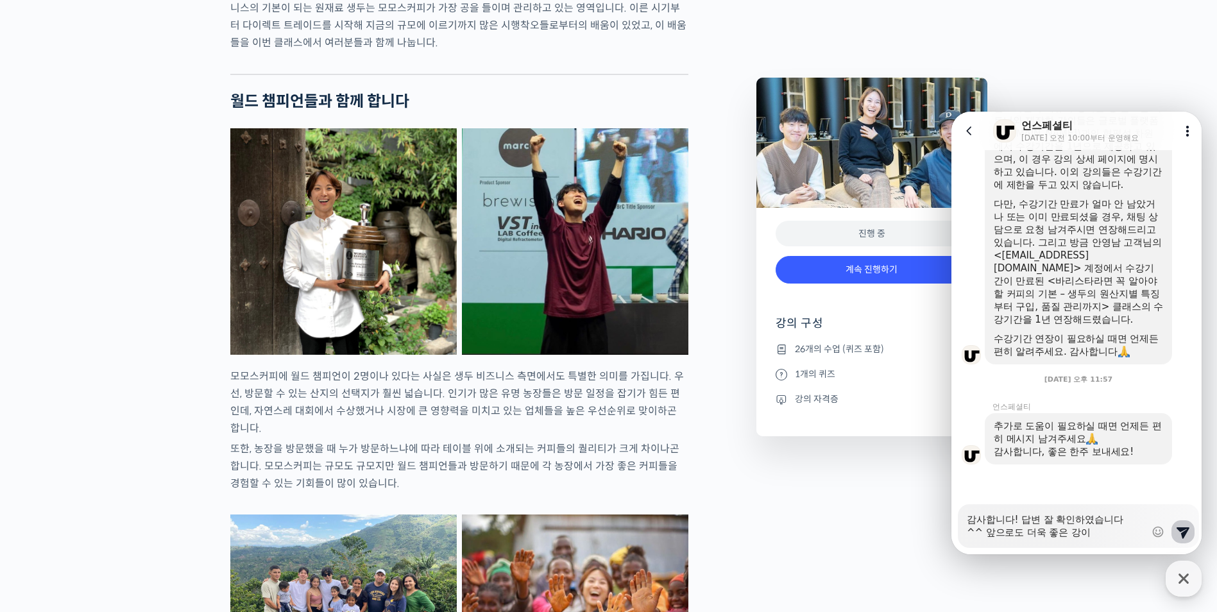
type textarea "x"
type textarea "감사합니다! 답변 잘 확인하였습니다^^ 앞으로도 더욱 좋은 강ㅇ"
type textarea "x"
type textarea "감사합니다! 답변 잘 확인하였습니다^^ 앞으로도 더욱 좋은 강으"
type textarea "x"
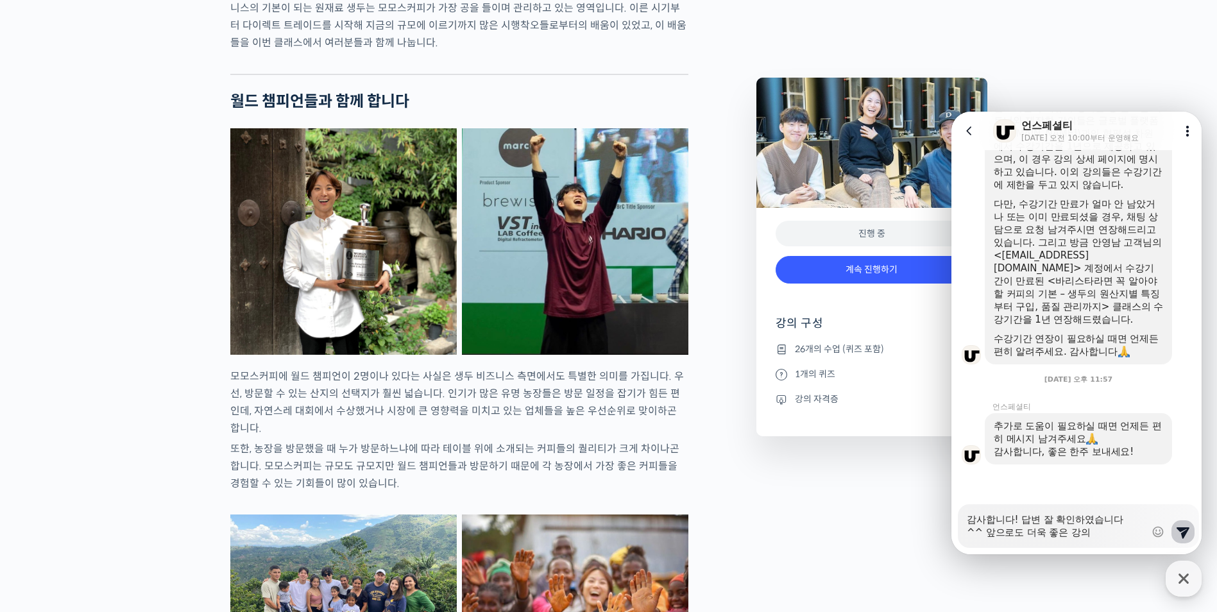
type textarea "감사합니다! 답변 잘 확인하였습니다^^ 앞으로도 더욱 좋은 강의"
type textarea "x"
type textarea "감사합니다! 답변 잘 확인하였습니다^^ 앞으로도 더욱 좋은 강의 ㅁ"
type textarea "x"
type textarea "감사합니다! 답변 잘 확인하였습니다^^ 앞으로도 더욱 좋은 강의 마"
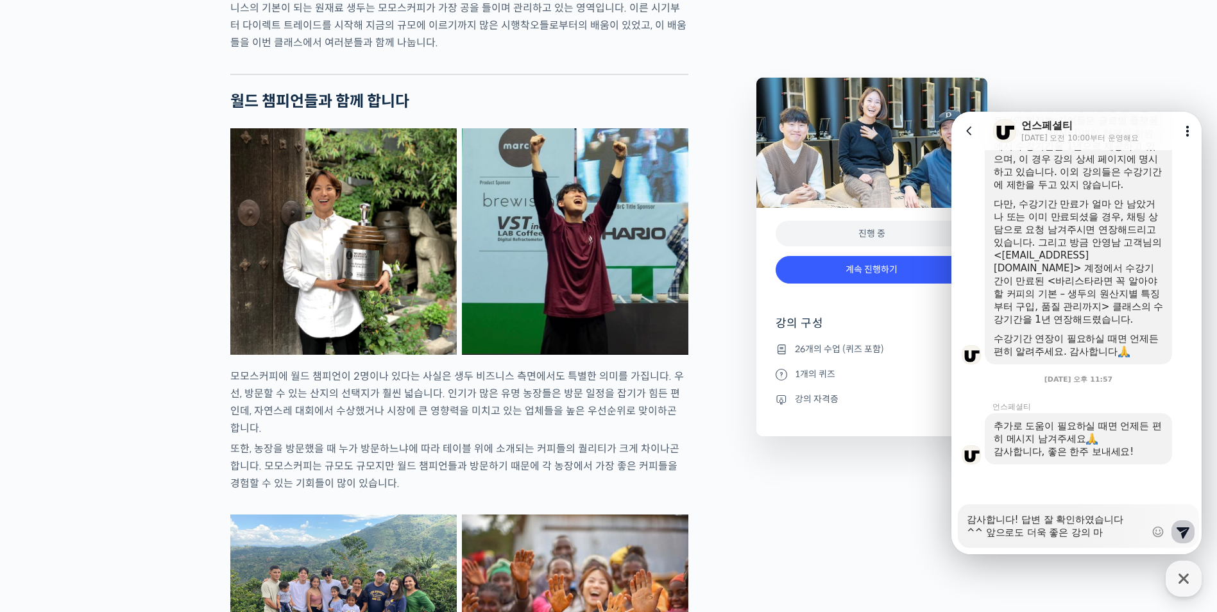
type textarea "x"
type textarea "감사합니다! 답변 잘 확인하였습니다^^ 앞으로도 더욱 좋은 강의 만"
type textarea "x"
type textarea "감사합니다! 답변 잘 확인하였습니다^^ 앞으로도 더욱 좋은 강의 많"
type textarea "x"
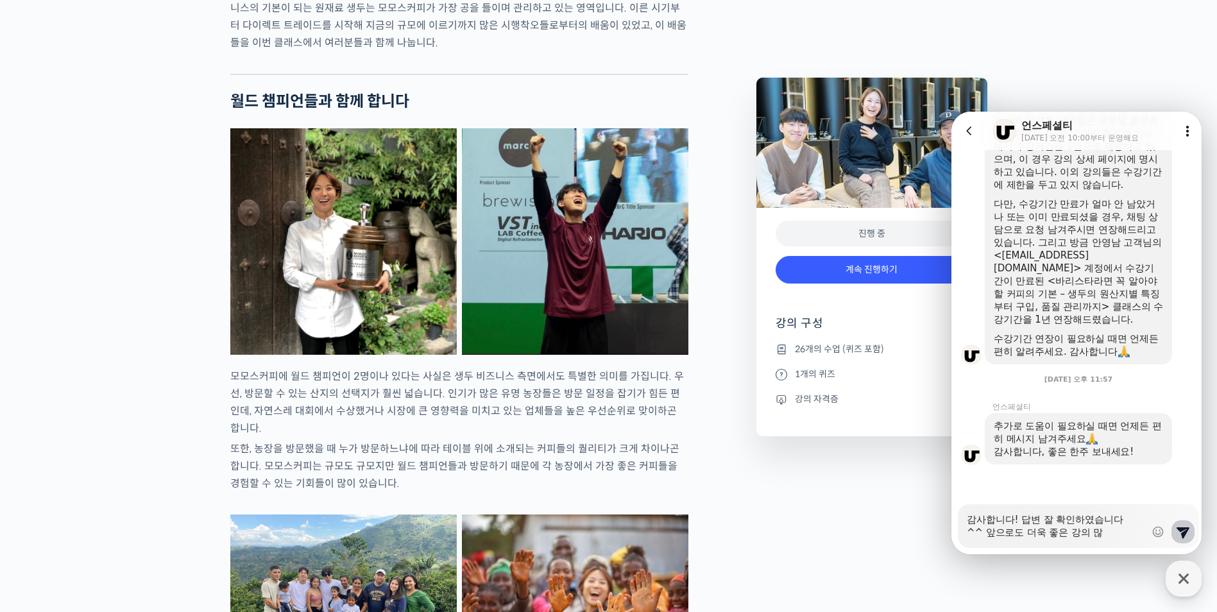
type textarea "감사합니다! 답변 잘 확인하였습니다^^ 앞으로도 더욱 좋은 강의 많ㅇ"
type textarea "x"
type textarea "감사합니다! 답변 잘 확인하였습니다^^ 앞으로도 더욱 좋은 강의 많이"
type textarea "x"
type textarea "감사합니다! 답변 잘 확인하였습니다^^ 앞으로도 더욱 좋은 강의 많이"
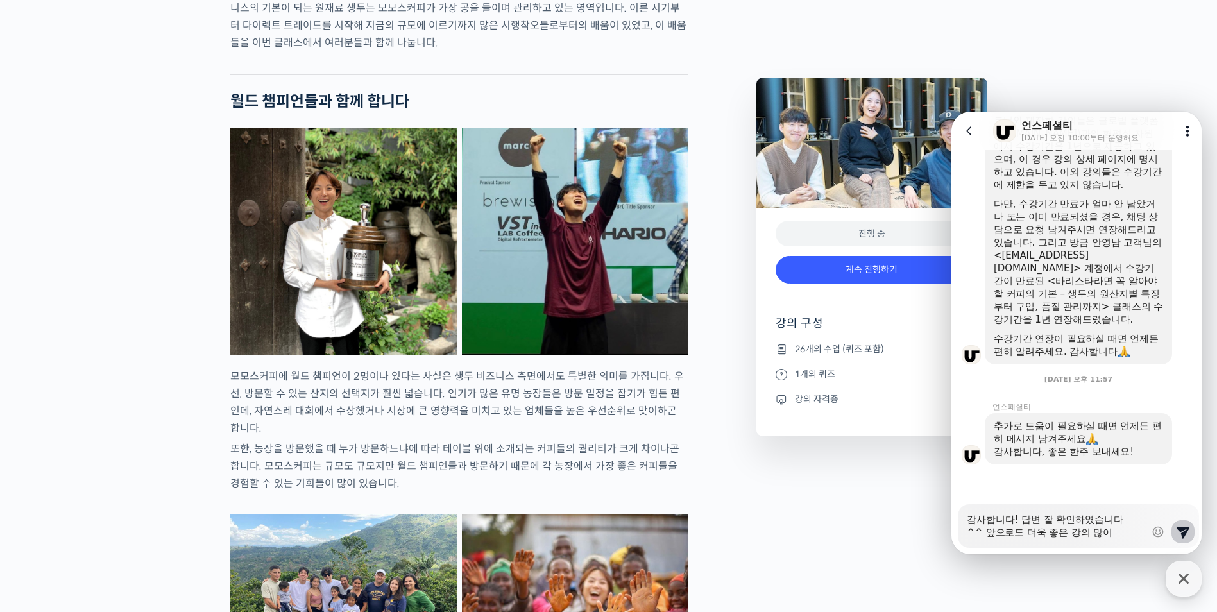
type textarea "x"
type textarea "감사합니다! 답변 잘 확인하였습니다^^ 앞으로도 더욱 좋은 강의 많이 ㅈ"
type textarea "x"
type textarea "감사합니다! 답변 잘 확인하였습니다^^ 앞으로도 더욱 좋은 강의 많이 제"
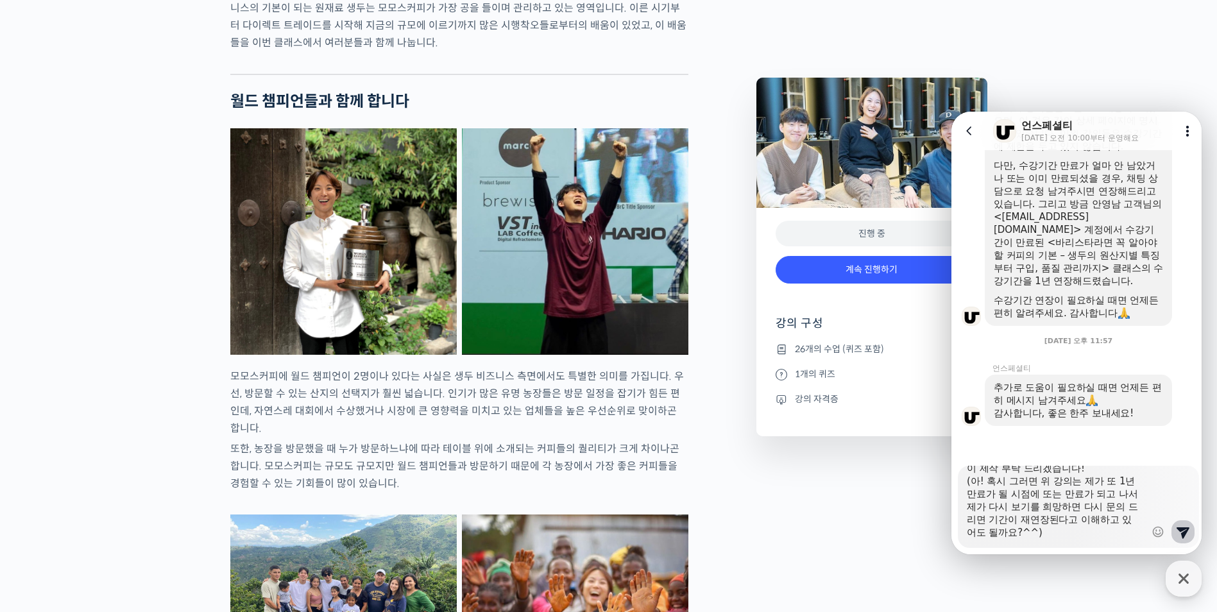
scroll to position [0, 0]
click at [1093, 523] on textarea "감사합니다! 답변 잘 확인하였습니다^^ 좋은 강의 만들어주시는 노고에 감사 드리며, 앞으로도 더욱 좋은 강의 많이 제작 부탁 드리겠습니다! (…" at bounding box center [1056, 502] width 178 height 73
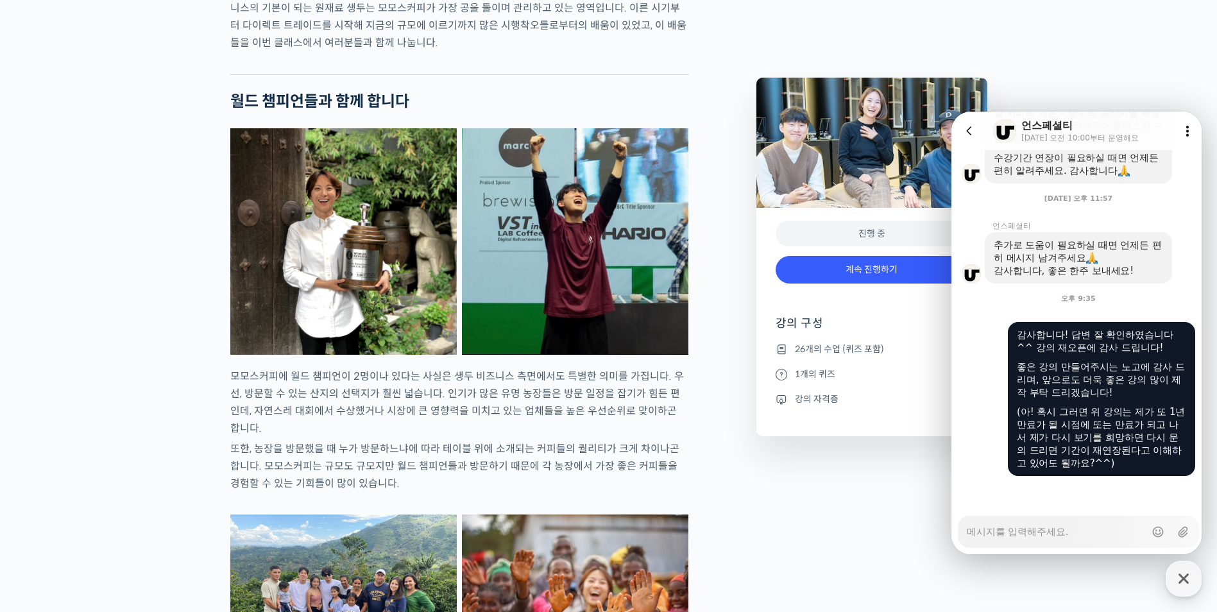
click at [679, 352] on img at bounding box center [575, 241] width 226 height 226
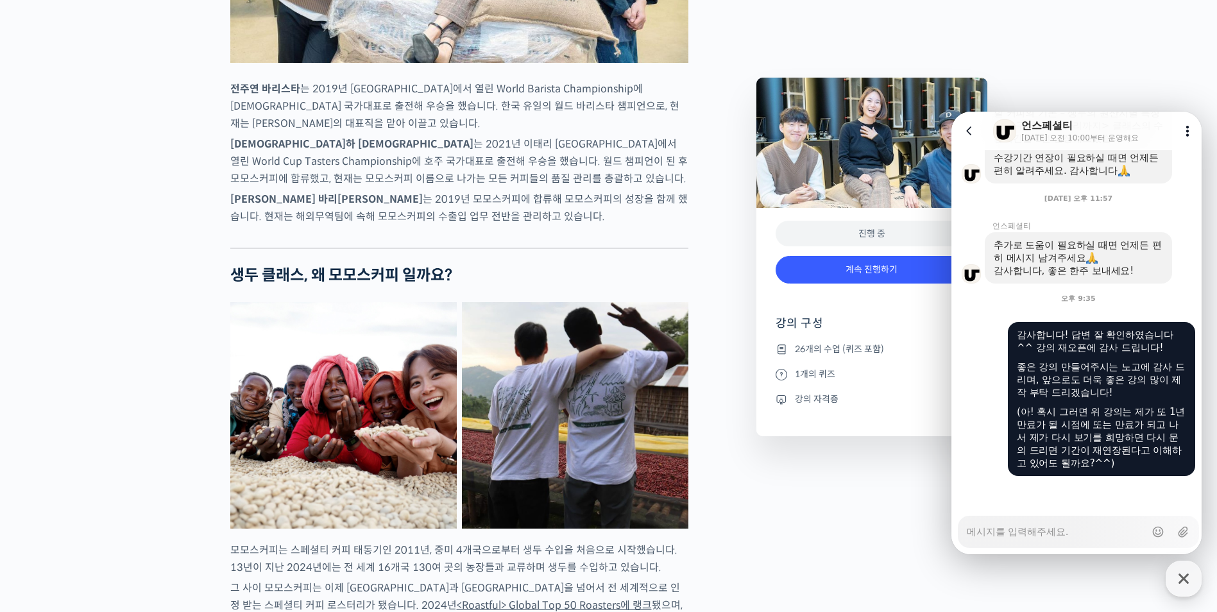
scroll to position [834, 0]
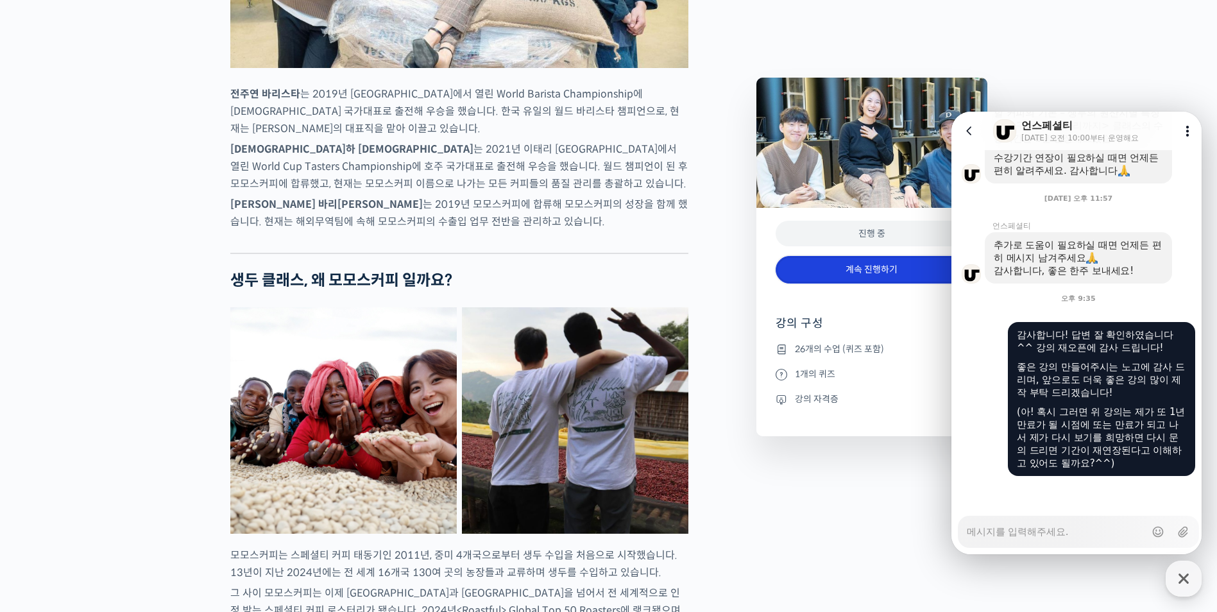
click at [846, 280] on link "계속 진행하기" at bounding box center [872, 270] width 192 height 28
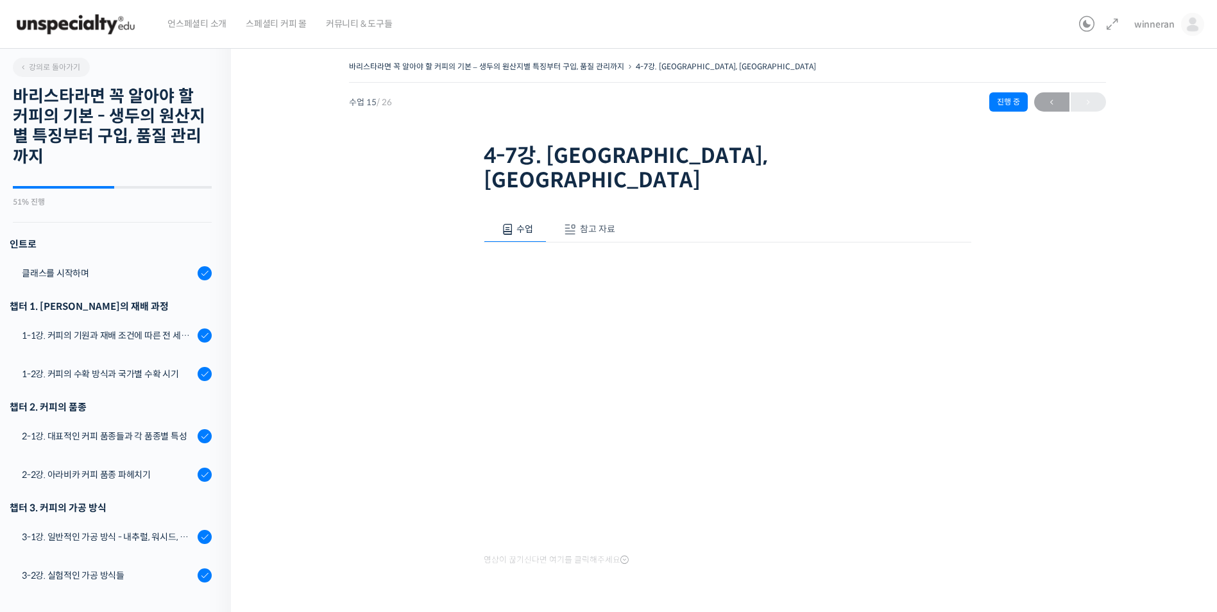
click at [829, 118] on div "바리스타라면 꼭 알아야 할 커피의 기본 – 생두의 원산지별 특징부터 구입, 품질 관리까지 4-7강. 에콰도르, 볼리비아 진행 중 수업 15 /…" at bounding box center [727, 127] width 757 height 139
